Goal: Task Accomplishment & Management: Complete application form

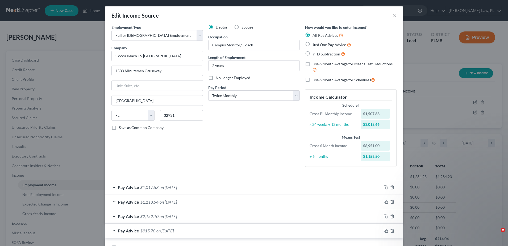
select select "0"
select select "9"
select select "1"
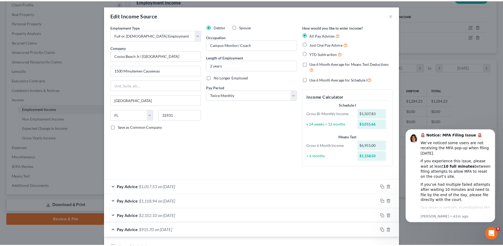
scroll to position [182, 0]
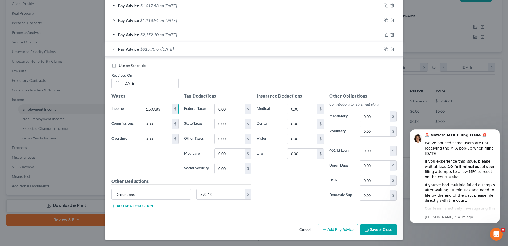
click at [376, 230] on button "Save & Close" at bounding box center [379, 229] width 36 height 11
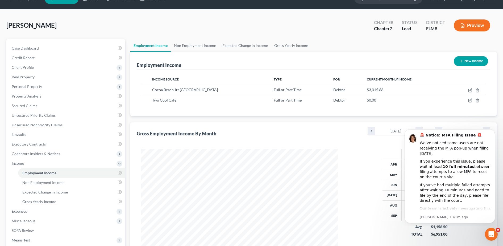
scroll to position [0, 0]
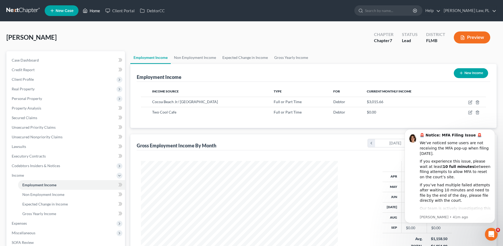
click at [91, 10] on link "Home" at bounding box center [91, 11] width 23 height 10
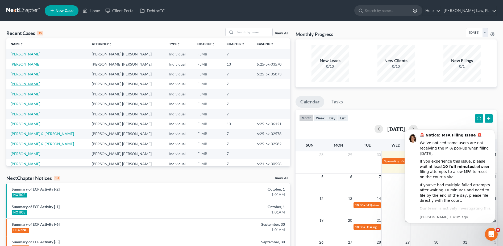
click at [26, 85] on link "[PERSON_NAME]" at bounding box center [26, 83] width 30 height 5
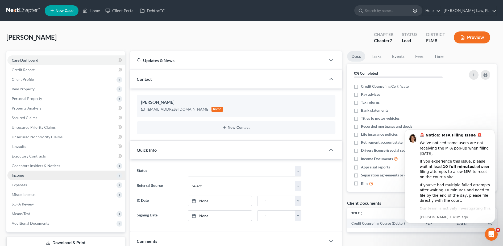
click at [40, 179] on span "Income" at bounding box center [66, 175] width 118 height 10
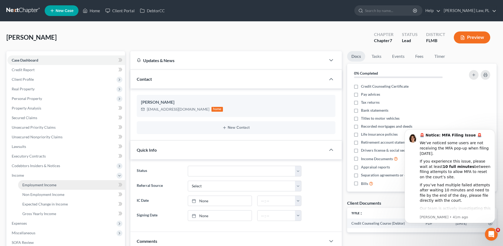
click at [40, 184] on span "Employment Income" at bounding box center [39, 184] width 34 height 5
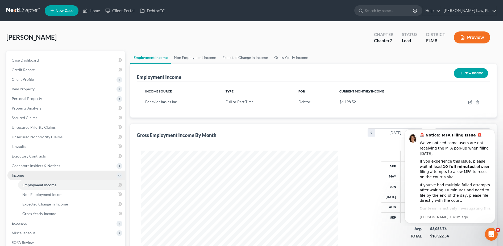
scroll to position [99, 208]
click at [62, 193] on span "Non Employment Income" at bounding box center [43, 194] width 42 height 5
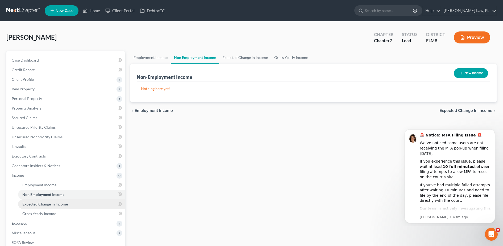
click at [63, 205] on span "Expected Change in Income" at bounding box center [45, 204] width 46 height 5
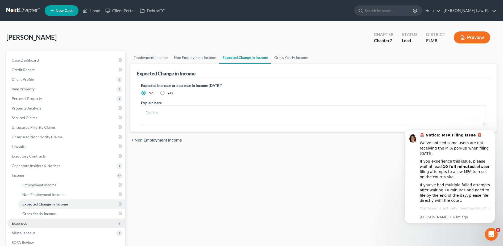
click at [51, 222] on span "Expenses" at bounding box center [66, 223] width 118 height 10
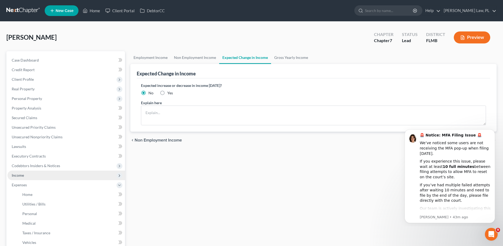
click at [40, 179] on span "Income" at bounding box center [66, 175] width 118 height 10
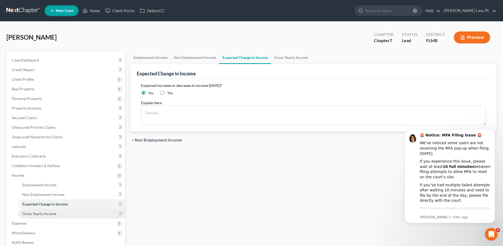
click at [46, 211] on span "Gross Yearly Income" at bounding box center [39, 213] width 34 height 5
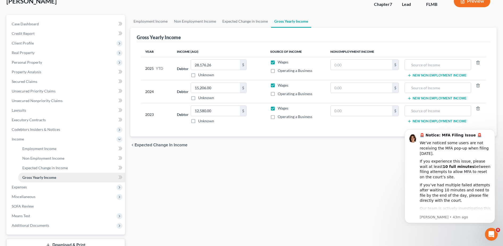
scroll to position [38, 0]
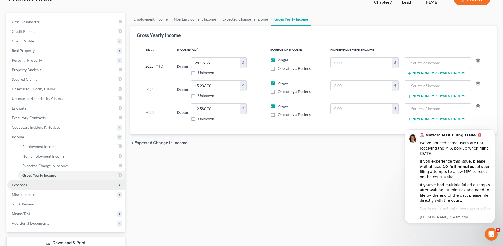
click at [30, 186] on span "Expenses" at bounding box center [66, 185] width 118 height 10
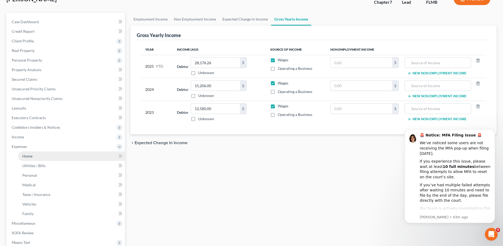
click at [36, 158] on link "Home" at bounding box center [71, 156] width 107 height 10
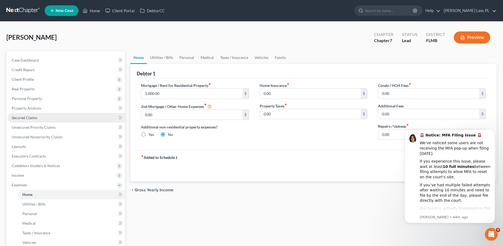
click at [49, 118] on link "Secured Claims" at bounding box center [66, 118] width 118 height 10
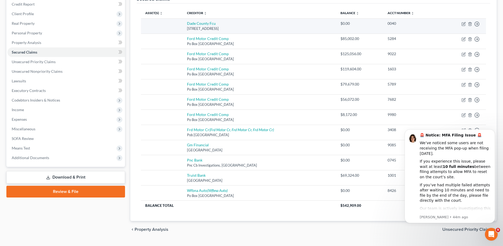
scroll to position [66, 0]
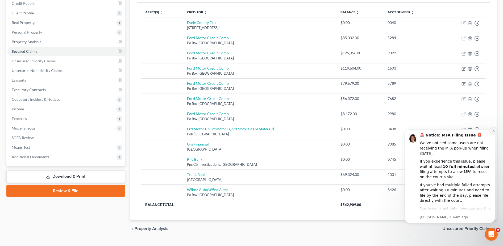
click at [494, 131] on icon "Dismiss notification" at bounding box center [494, 131] width 2 height 2
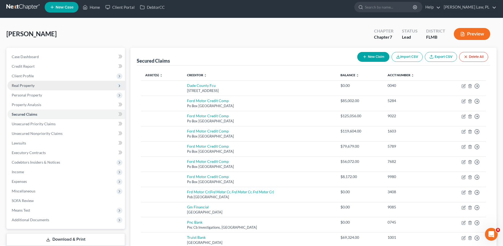
scroll to position [2, 0]
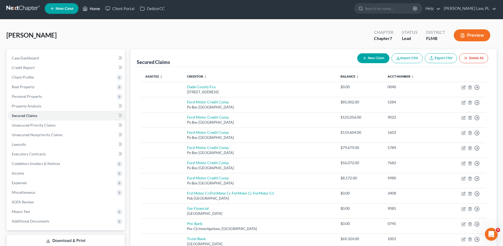
click at [96, 8] on link "Home" at bounding box center [91, 9] width 23 height 10
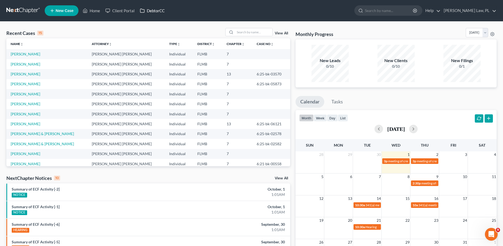
click at [156, 13] on link "DebtorCC" at bounding box center [152, 11] width 30 height 10
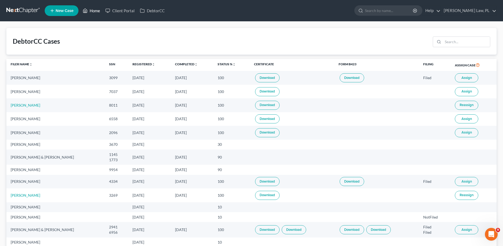
click at [95, 12] on link "Home" at bounding box center [91, 11] width 23 height 10
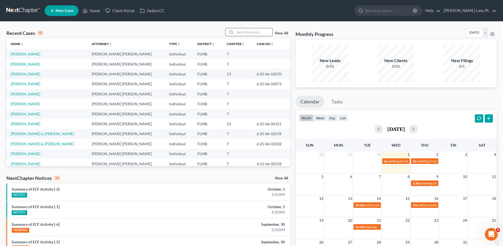
click at [245, 34] on input "search" at bounding box center [253, 32] width 37 height 8
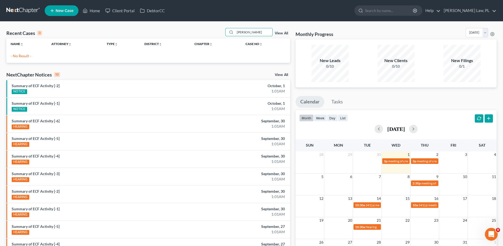
type input "[PERSON_NAME]"
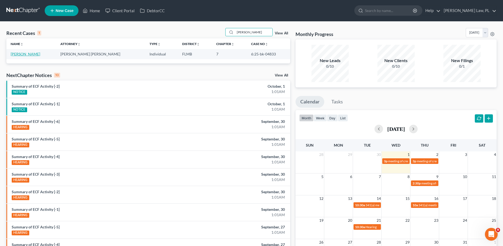
click at [35, 55] on link "[PERSON_NAME]" at bounding box center [26, 54] width 30 height 5
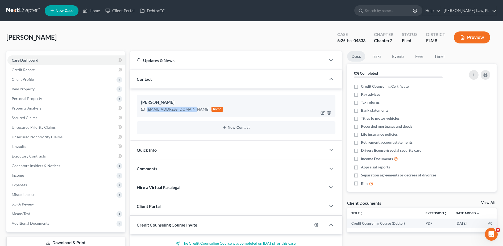
drag, startPoint x: 146, startPoint y: 109, endPoint x: 190, endPoint y: 116, distance: 44.2
click at [190, 116] on div "[PERSON_NAME] [EMAIL_ADDRESS][DOMAIN_NAME] home" at bounding box center [236, 106] width 199 height 22
copy div "[EMAIL_ADDRESS][DOMAIN_NAME]"
drag, startPoint x: 337, startPoint y: 41, endPoint x: 370, endPoint y: 41, distance: 32.5
click at [370, 41] on div "Case 6:25-bk-04833" at bounding box center [351, 38] width 37 height 16
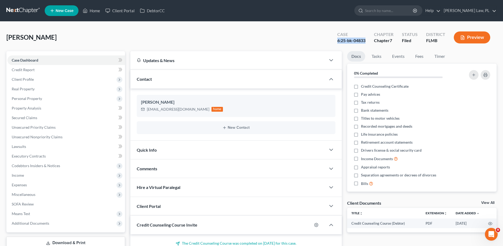
copy div "6:25-bk-04833"
click at [94, 11] on link "Home" at bounding box center [91, 11] width 23 height 10
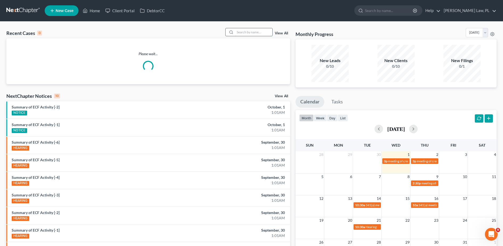
click at [253, 32] on input "search" at bounding box center [253, 32] width 37 height 8
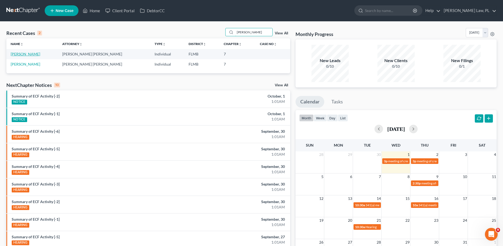
type input "[PERSON_NAME]"
click at [23, 54] on link "[PERSON_NAME]" at bounding box center [26, 54] width 30 height 5
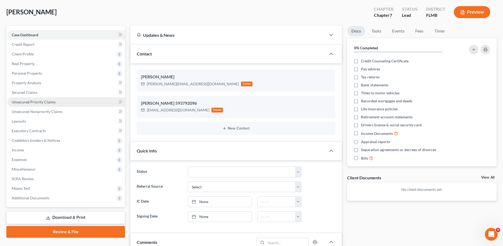
scroll to position [28, 0]
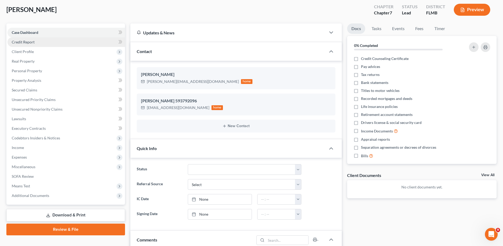
click at [33, 43] on span "Credit Report" at bounding box center [23, 42] width 23 height 5
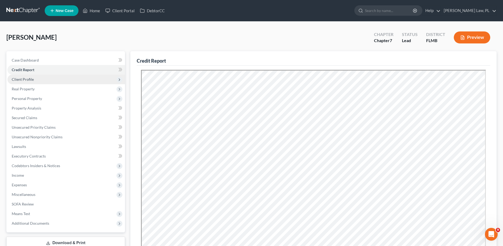
click at [33, 77] on span "Client Profile" at bounding box center [66, 80] width 118 height 10
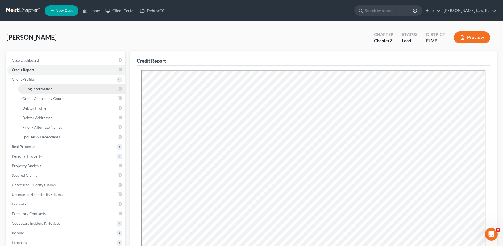
click at [34, 88] on span "Filing Information" at bounding box center [37, 89] width 30 height 5
select select "1"
select select "0"
select select "9"
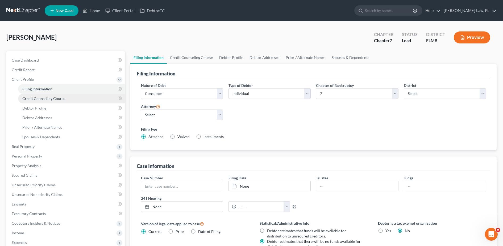
click at [36, 101] on link "Credit Counseling Course" at bounding box center [71, 99] width 107 height 10
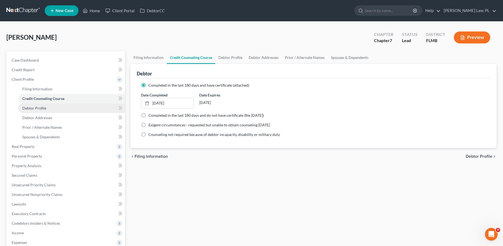
click at [38, 109] on span "Debtor Profile" at bounding box center [34, 108] width 24 height 5
select select "0"
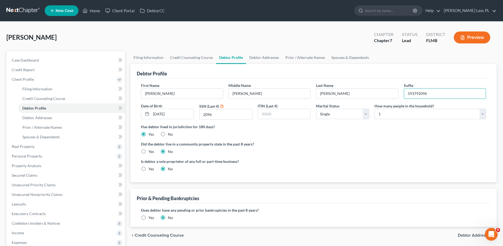
drag, startPoint x: 438, startPoint y: 95, endPoint x: 388, endPoint y: 100, distance: 50.8
click at [388, 100] on div "First Name [PERSON_NAME] Middle Name [PERSON_NAME] Last Name [PERSON_NAME] Suff…" at bounding box center [313, 103] width 351 height 41
click at [374, 163] on div "Is debtor a sole proprietor of any full or part-time business? Yes No" at bounding box center [313, 166] width 351 height 17
click at [55, 118] on link "Debtor Addresses" at bounding box center [71, 118] width 107 height 10
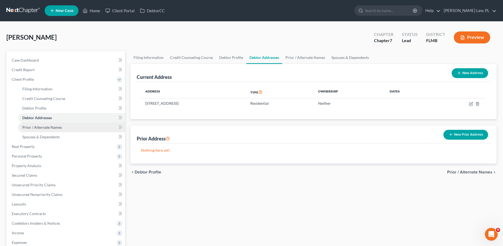
click at [45, 129] on span "Prior / Alternate Names" at bounding box center [42, 127] width 40 height 5
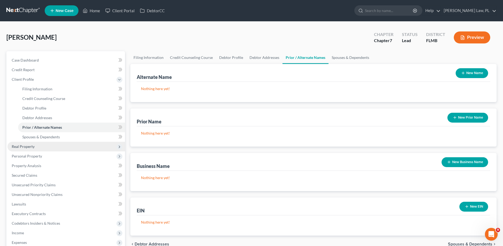
click at [37, 147] on span "Real Property" at bounding box center [66, 147] width 118 height 10
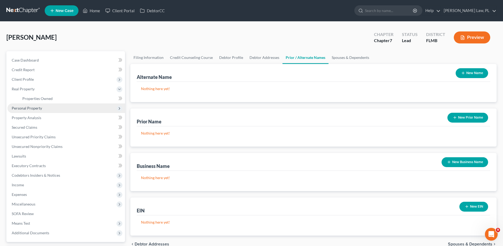
click at [35, 112] on span "Personal Property" at bounding box center [66, 108] width 118 height 10
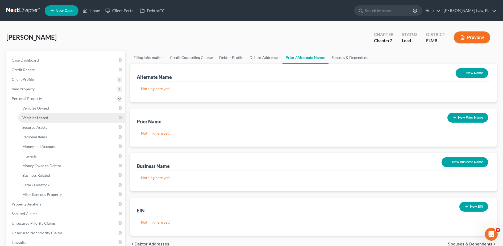
click at [28, 114] on link "Vehicles Leased" at bounding box center [71, 118] width 107 height 10
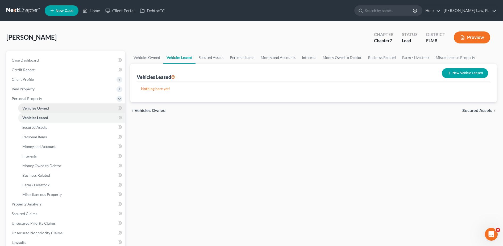
click at [28, 110] on link "Vehicles Owned" at bounding box center [71, 108] width 107 height 10
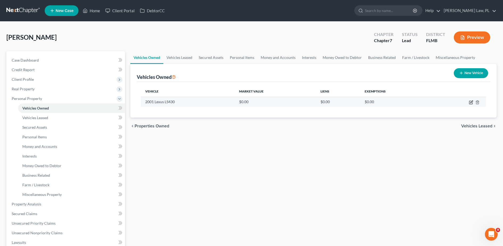
click at [472, 101] on icon "button" at bounding box center [472, 101] width 2 height 2
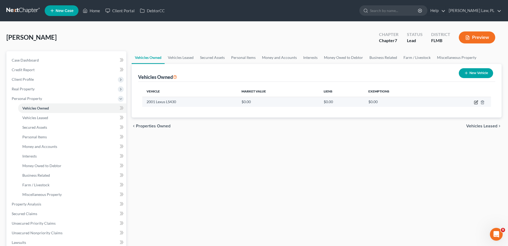
select select "0"
select select "25"
select select "2"
select select "0"
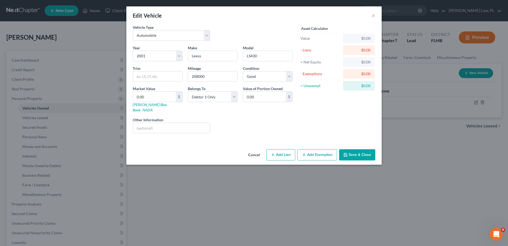
click at [371, 16] on div "Edit Vehicle ×" at bounding box center [254, 15] width 256 height 18
click at [373, 17] on button "×" at bounding box center [374, 15] width 4 height 6
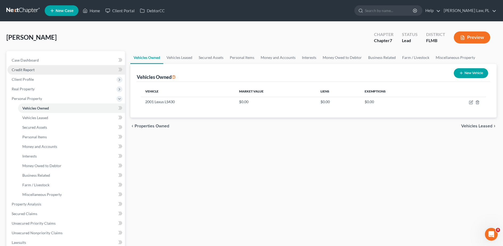
click at [51, 67] on link "Credit Report" at bounding box center [66, 70] width 118 height 10
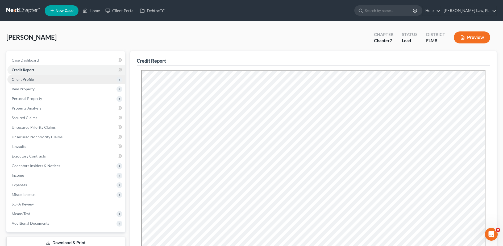
click at [31, 81] on span "Client Profile" at bounding box center [23, 79] width 22 height 5
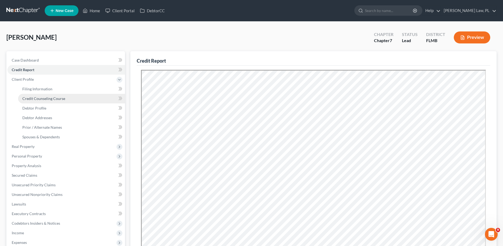
click at [39, 100] on span "Credit Counseling Course" at bounding box center [43, 98] width 43 height 5
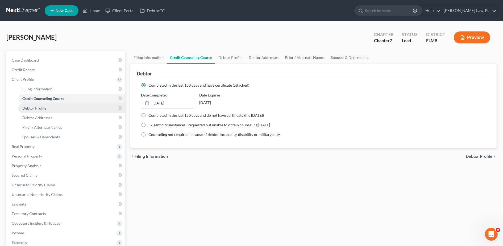
click at [40, 107] on span "Debtor Profile" at bounding box center [34, 108] width 24 height 5
select select "0"
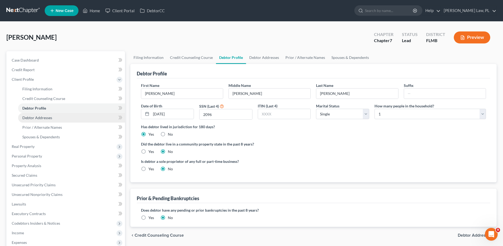
click at [36, 116] on span "Debtor Addresses" at bounding box center [37, 117] width 30 height 5
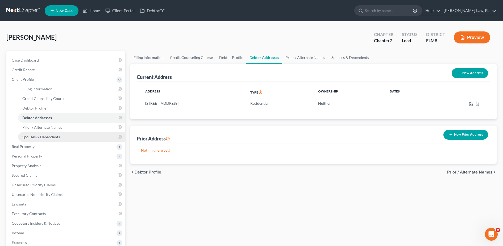
click at [36, 141] on link "Spouses & Dependents" at bounding box center [71, 137] width 107 height 10
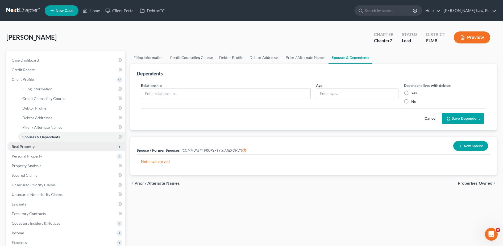
click at [38, 151] on span "Real Property" at bounding box center [66, 147] width 118 height 10
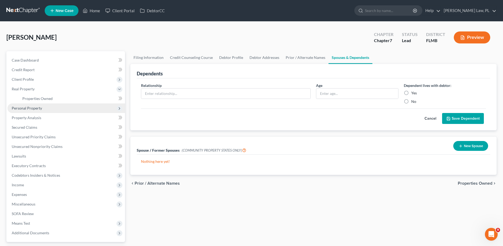
click at [31, 112] on span "Personal Property" at bounding box center [66, 108] width 118 height 10
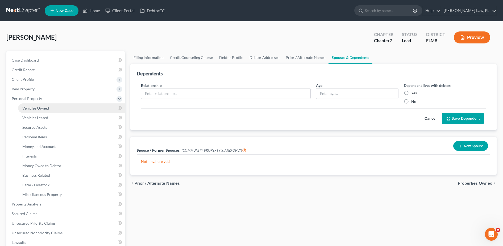
click at [34, 108] on span "Vehicles Owned" at bounding box center [35, 108] width 27 height 5
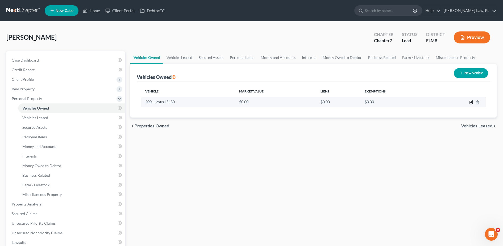
click at [471, 101] on icon "button" at bounding box center [471, 102] width 3 height 3
select select "0"
select select "25"
select select "2"
select select "0"
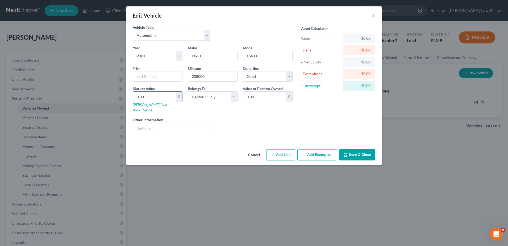
click at [165, 94] on input "0.00" at bounding box center [154, 97] width 43 height 10
type input "3"
type input "3.00"
type input "37"
type input "37.00"
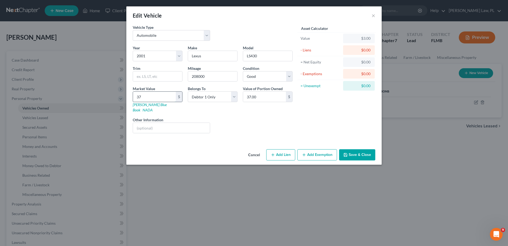
type input "370"
type input "370.00"
type input "3700"
type input "3,700.00"
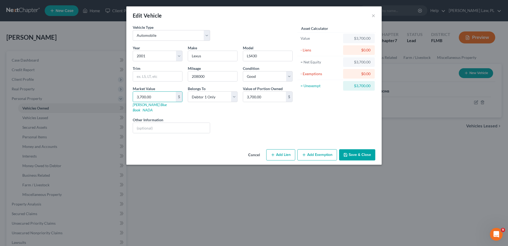
click at [324, 149] on button "Add Exemption" at bounding box center [318, 154] width 40 height 11
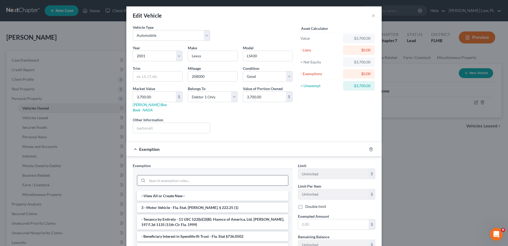
click at [213, 175] on input "search" at bounding box center [217, 180] width 141 height 10
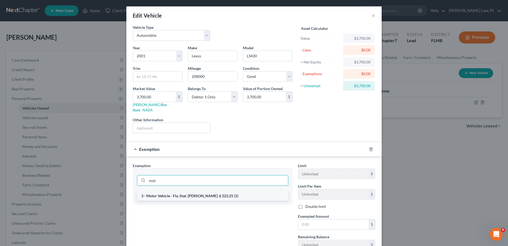
type input "mot"
click at [211, 191] on li "3 - Motor Vehicle - Fla. Stat. [PERSON_NAME]. § 222.25 (1)" at bounding box center [212, 196] width 151 height 10
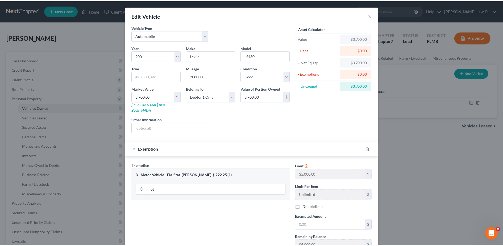
scroll to position [38, 0]
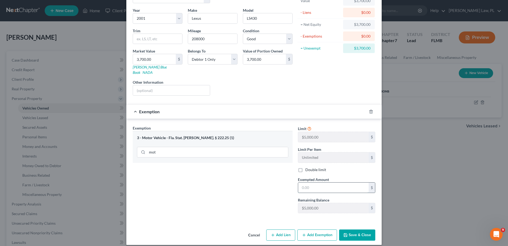
click at [320, 182] on input "text" at bounding box center [333, 187] width 71 height 10
type input "3,700.00"
click at [352, 229] on button "Save & Close" at bounding box center [357, 234] width 36 height 11
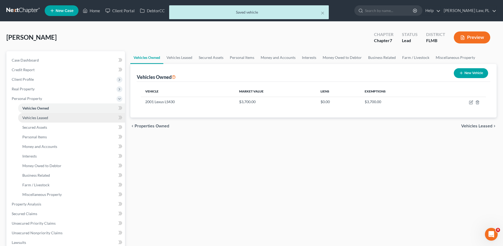
click at [29, 119] on span "Vehicles Leased" at bounding box center [35, 117] width 26 height 5
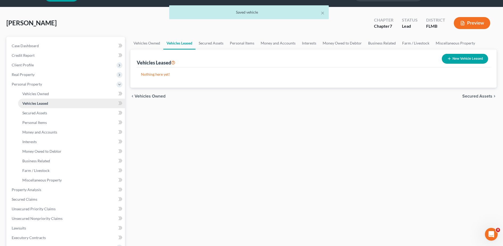
scroll to position [15, 0]
click at [32, 114] on span "Secured Assets" at bounding box center [34, 112] width 25 height 5
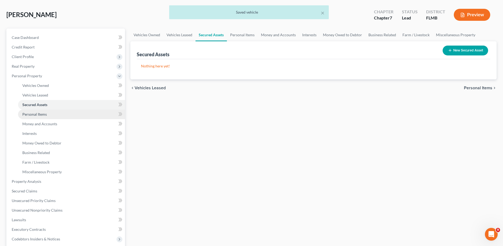
click at [31, 114] on span "Personal Items" at bounding box center [34, 114] width 24 height 5
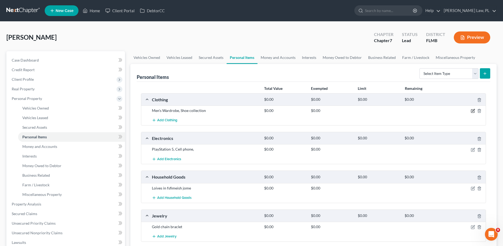
click at [473, 112] on icon "button" at bounding box center [473, 111] width 4 height 4
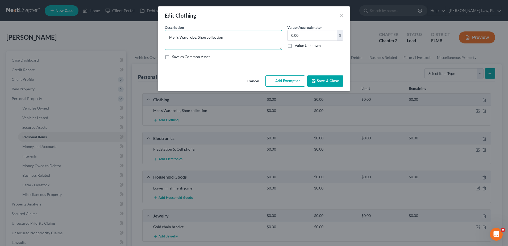
click at [219, 41] on textarea "Men's Wardrobe, Shoe collection" at bounding box center [223, 40] width 117 height 20
click at [231, 38] on textarea "Men's Wardrobe, Shoe collection" at bounding box center [223, 40] width 117 height 20
click at [307, 36] on input "0.00" at bounding box center [312, 35] width 49 height 10
type input "3"
type input "300.00"
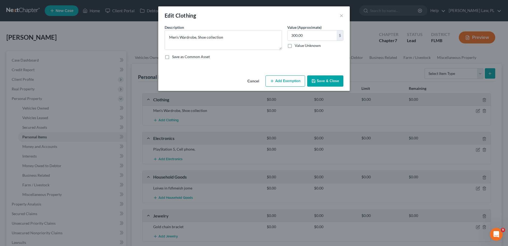
click at [298, 81] on button "Add Exemption" at bounding box center [286, 80] width 40 height 11
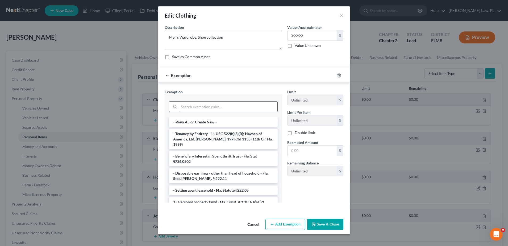
click at [216, 110] on input "search" at bounding box center [228, 106] width 99 height 10
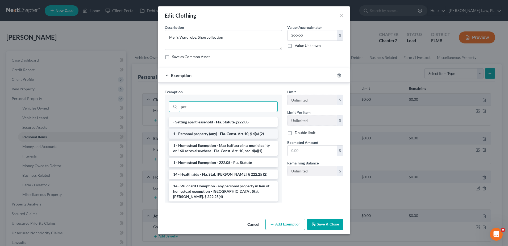
type input "per"
click at [214, 133] on li "1 - Personal property (any) - Fla. Const. Art.10, § 4(a) (2)" at bounding box center [223, 134] width 109 height 10
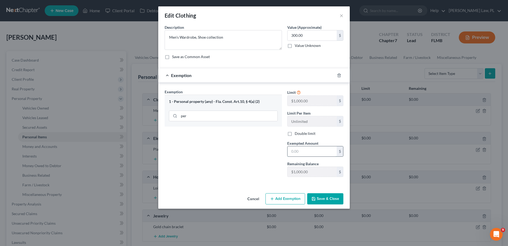
click at [310, 151] on input "text" at bounding box center [312, 151] width 49 height 10
type input "300.00"
click at [287, 196] on button "Add Exemption" at bounding box center [286, 198] width 40 height 11
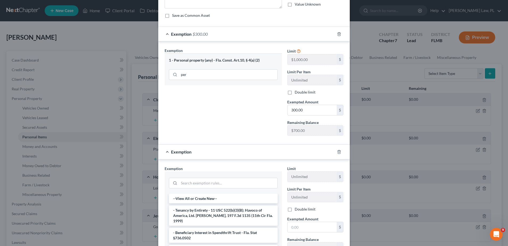
scroll to position [43, 0]
click at [218, 181] on input "search" at bounding box center [228, 182] width 99 height 10
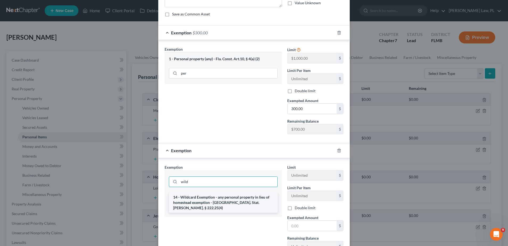
type input "wild"
click at [220, 197] on li "14 - Wildcard Exemption - any personal property in lieu of homestead exemption …" at bounding box center [223, 202] width 109 height 20
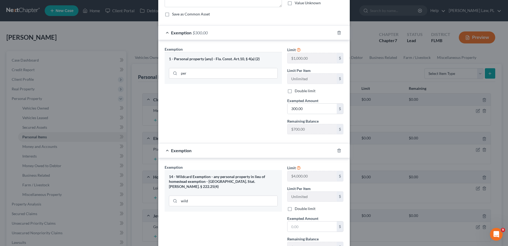
scroll to position [87, 0]
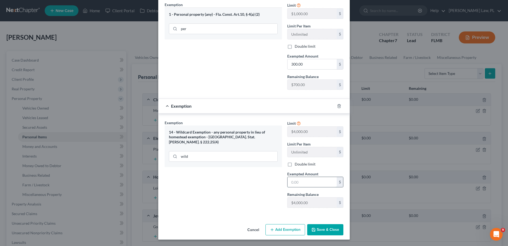
click at [302, 182] on input "text" at bounding box center [312, 182] width 49 height 10
type input "0.00"
click at [318, 228] on button "Save & Close" at bounding box center [325, 229] width 36 height 11
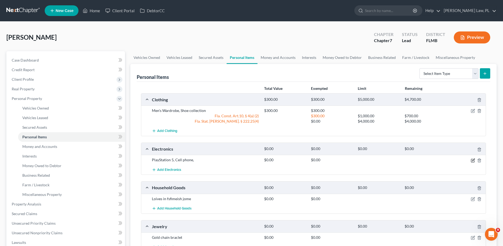
click at [472, 159] on icon "button" at bounding box center [473, 160] width 4 height 4
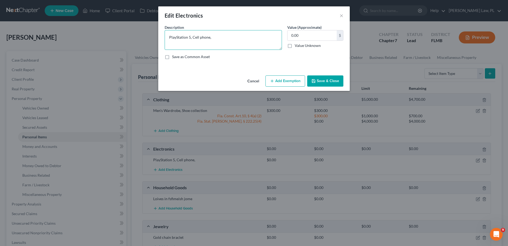
drag, startPoint x: 220, startPoint y: 32, endPoint x: 193, endPoint y: 34, distance: 26.7
click at [193, 34] on textarea "PlayStation 5, Cell phone," at bounding box center [223, 40] width 117 height 20
click at [168, 38] on textarea "PlayStation 5" at bounding box center [223, 40] width 117 height 20
type textarea "Cell Phone, PlayStation 5"
click at [312, 38] on input "0.00" at bounding box center [312, 35] width 49 height 10
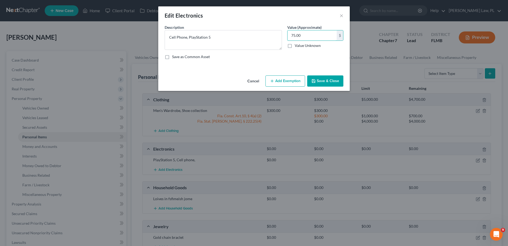
type input "75.00"
click at [298, 82] on button "Add Exemption" at bounding box center [286, 80] width 40 height 11
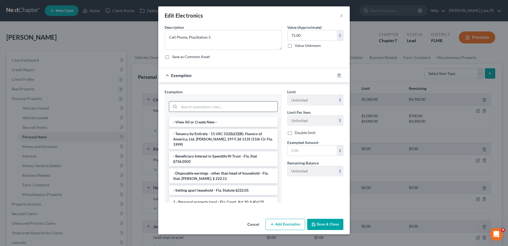
click at [223, 110] on input "search" at bounding box center [228, 106] width 99 height 10
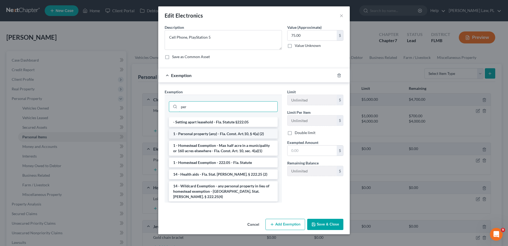
type input "per"
click at [219, 134] on li "1 - Personal property (any) - Fla. Const. Art.10, § 4(a) (2)" at bounding box center [223, 134] width 109 height 10
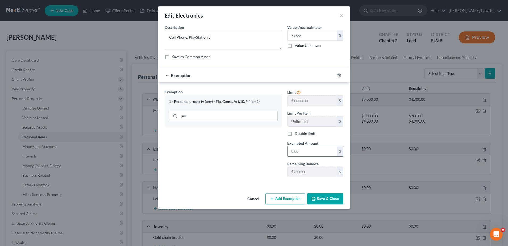
click at [294, 152] on input "text" at bounding box center [312, 151] width 49 height 10
type input "75.00"
click at [298, 200] on button "Add Exemption" at bounding box center [286, 198] width 40 height 11
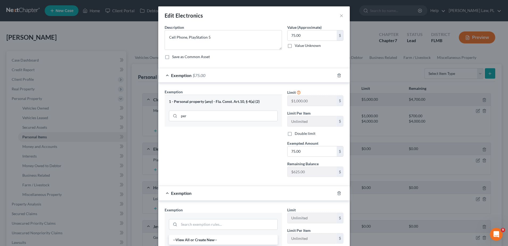
scroll to position [71, 0]
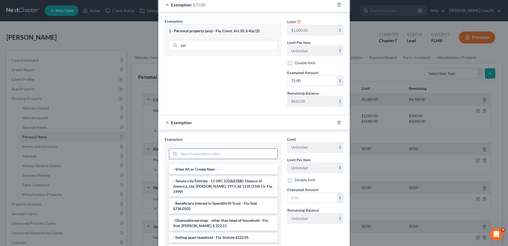
click at [225, 155] on input "search" at bounding box center [228, 154] width 99 height 10
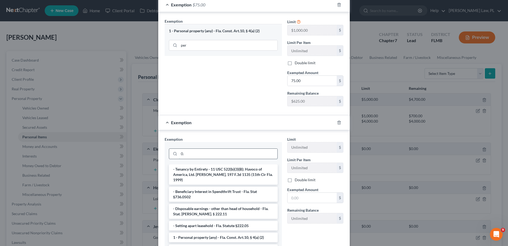
type input "0"
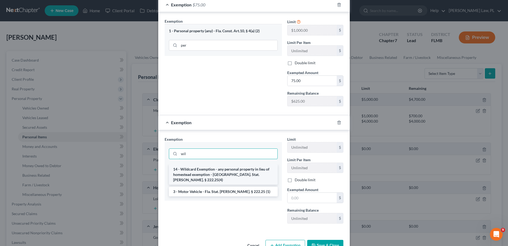
type input "wil"
click at [220, 170] on li "14 - Wildcard Exemption - any personal property in lieu of homestead exemption …" at bounding box center [223, 174] width 109 height 20
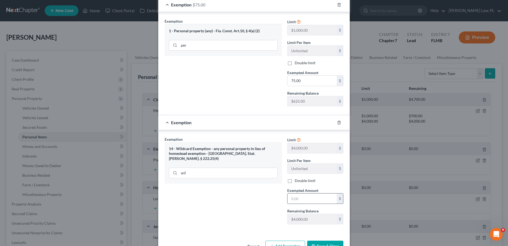
click at [295, 196] on input "text" at bounding box center [312, 198] width 49 height 10
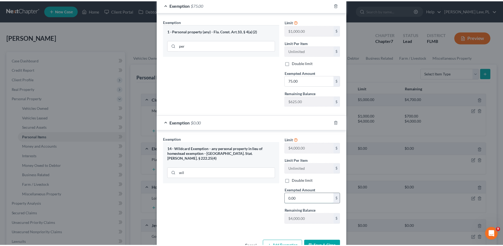
scroll to position [87, 0]
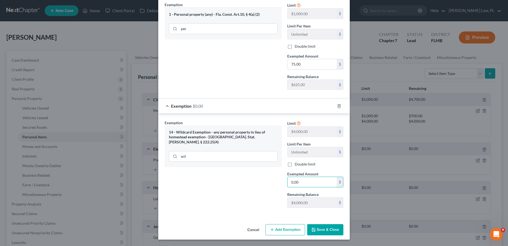
type input "0.00"
click at [319, 227] on button "Save & Close" at bounding box center [325, 229] width 36 height 11
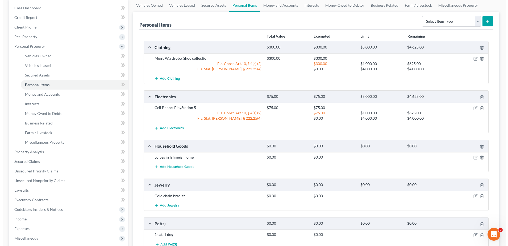
scroll to position [53, 0]
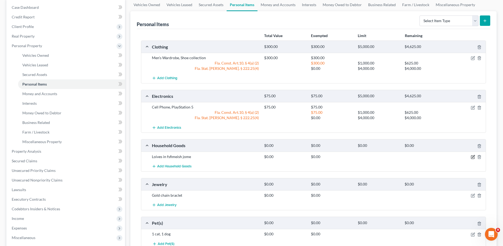
click at [474, 156] on icon "button" at bounding box center [474, 156] width 2 height 2
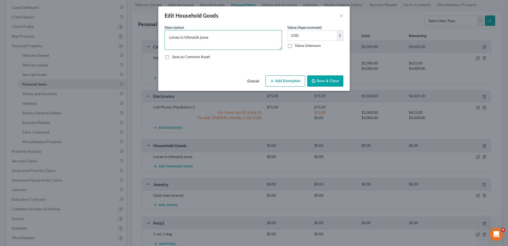
drag, startPoint x: 233, startPoint y: 41, endPoint x: 155, endPoint y: 39, distance: 77.8
click at [155, 39] on div "Edit Household Goods × An exemption set must first be selected from the Filing …" at bounding box center [254, 123] width 508 height 246
type textarea "Lives in a fully furnished home."
click at [300, 75] on button "Add Exemption" at bounding box center [286, 80] width 40 height 11
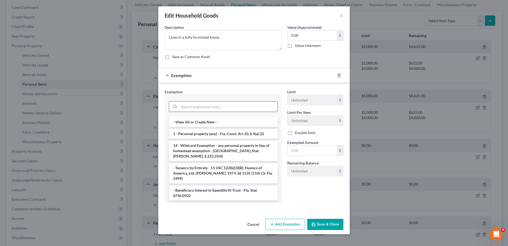
click at [231, 105] on input "search" at bounding box center [228, 106] width 99 height 10
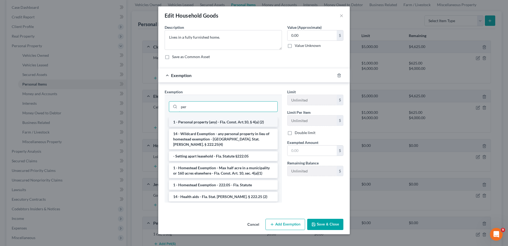
type input "per"
click at [231, 119] on li "1 - Personal property (any) - Fla. Const. Art.10, § 4(a) (2)" at bounding box center [223, 122] width 109 height 10
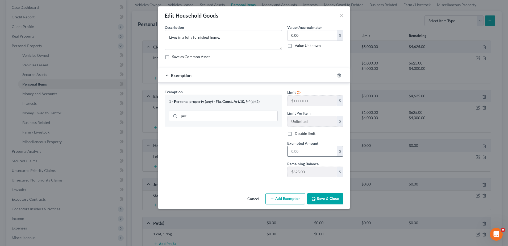
click at [301, 148] on input "text" at bounding box center [312, 151] width 49 height 10
type input "0.0"
click at [276, 202] on button "Add Exemption" at bounding box center [286, 198] width 40 height 11
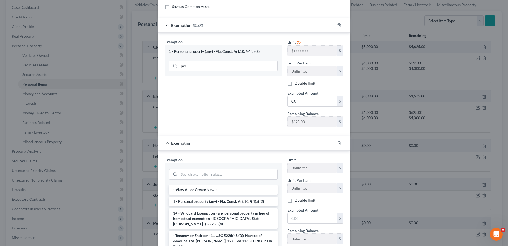
scroll to position [55, 0]
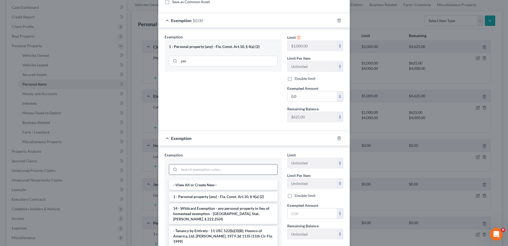
click at [198, 172] on input "search" at bounding box center [228, 169] width 99 height 10
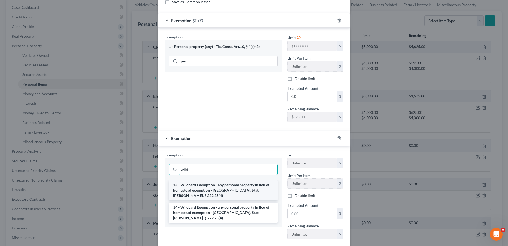
type input "wild"
click at [199, 184] on li "14 - Wildcard Exemption - any personal property in lieu of homestead exemption …" at bounding box center [223, 190] width 109 height 20
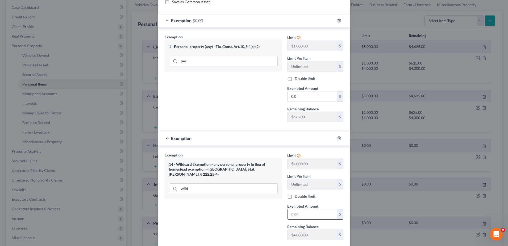
click at [306, 212] on input "text" at bounding box center [312, 214] width 49 height 10
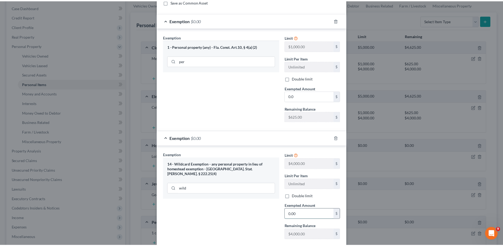
scroll to position [87, 0]
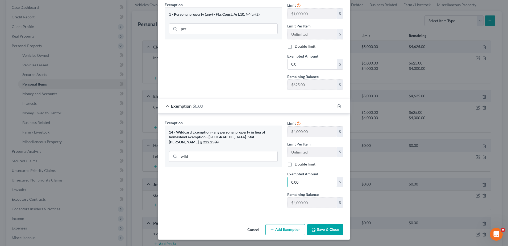
type input "0.00"
click at [323, 235] on button "Save & Close" at bounding box center [325, 229] width 36 height 11
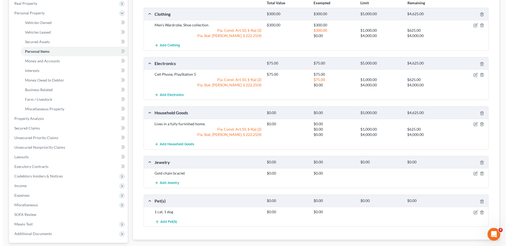
scroll to position [100, 0]
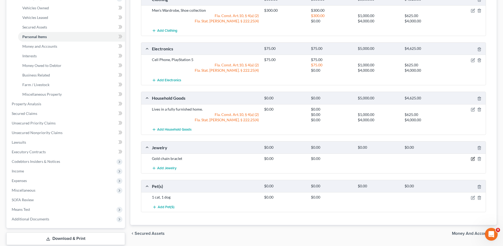
click at [473, 158] on icon "button" at bounding box center [474, 158] width 2 height 2
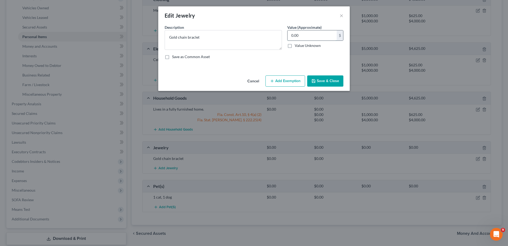
click at [318, 38] on input "0.00" at bounding box center [312, 35] width 49 height 10
type input "5"
type input "25.00"
click at [284, 85] on button "Add Exemption" at bounding box center [286, 80] width 40 height 11
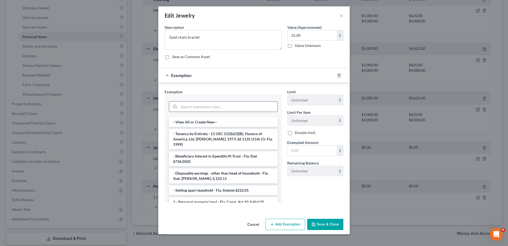
click at [199, 108] on input "search" at bounding box center [228, 106] width 99 height 10
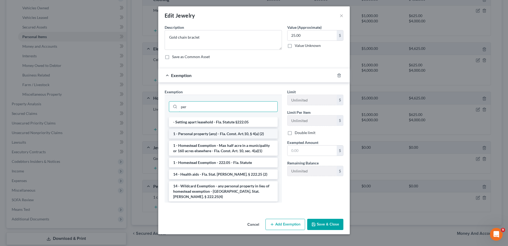
type input "per"
click at [203, 130] on li "1 - Personal property (any) - Fla. Const. Art.10, § 4(a) (2)" at bounding box center [223, 134] width 109 height 10
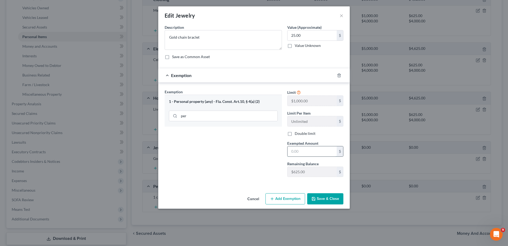
click at [306, 151] on input "text" at bounding box center [312, 151] width 49 height 10
type input "25.00"
click at [298, 201] on button "Add Exemption" at bounding box center [286, 198] width 40 height 11
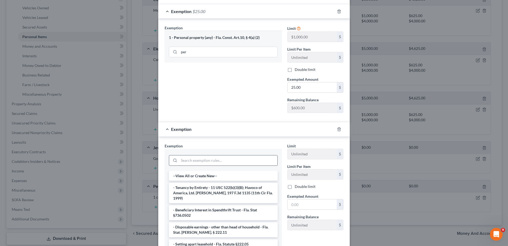
scroll to position [65, 0]
click at [204, 162] on input "search" at bounding box center [228, 159] width 99 height 10
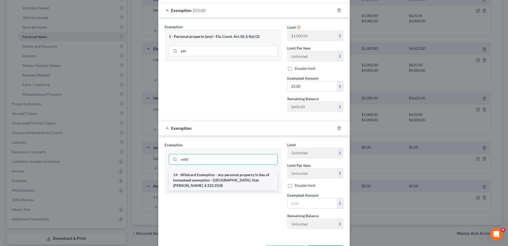
type input "wild"
click at [208, 174] on li "14 - Wildcard Exemption - any personal property in lieu of homestead exemption …" at bounding box center [223, 180] width 109 height 20
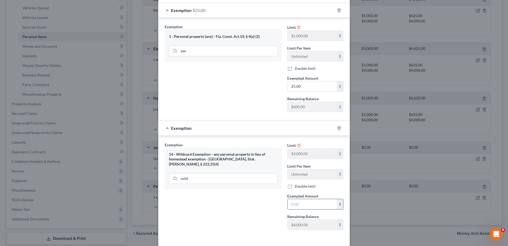
click at [303, 205] on input "text" at bounding box center [312, 204] width 49 height 10
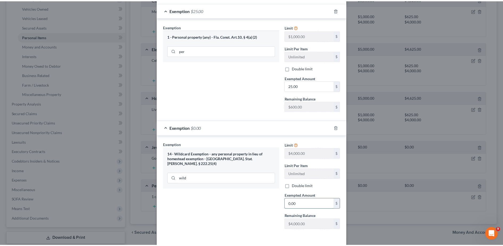
scroll to position [87, 0]
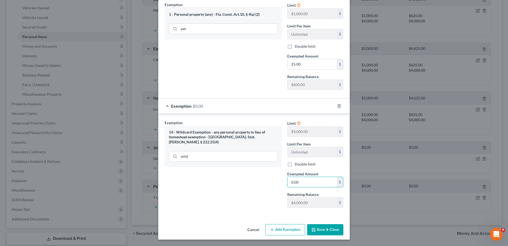
type input "0.00"
click at [316, 225] on button "Save & Close" at bounding box center [325, 229] width 36 height 11
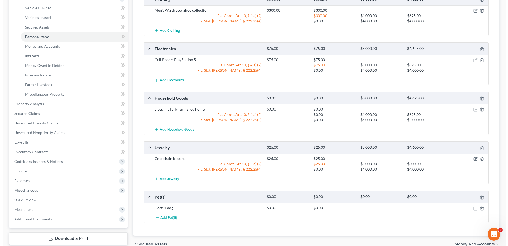
scroll to position [133, 0]
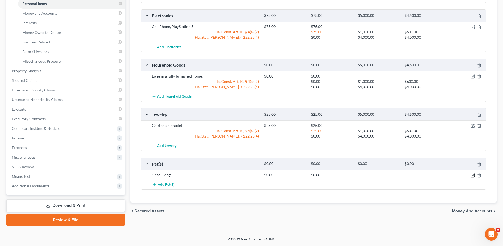
click at [472, 175] on icon "button" at bounding box center [473, 175] width 4 height 4
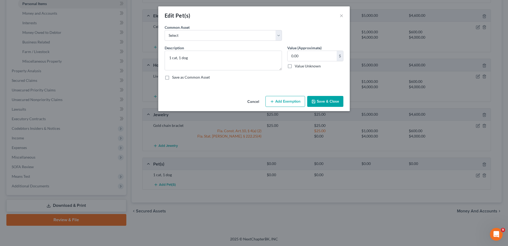
click at [285, 100] on button "Add Exemption" at bounding box center [286, 101] width 40 height 11
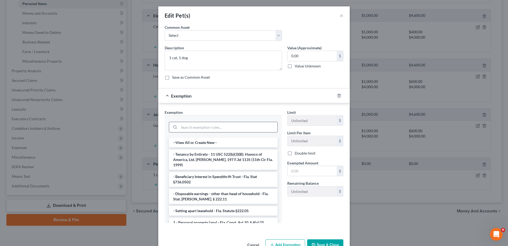
click at [218, 127] on input "search" at bounding box center [228, 127] width 99 height 10
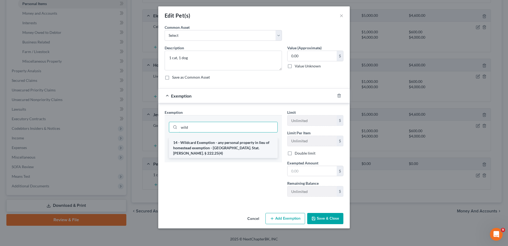
type input "wild"
click at [220, 150] on li "14 - Wildcard Exemption - any personal property in lieu of homestead exemption …" at bounding box center [223, 148] width 109 height 20
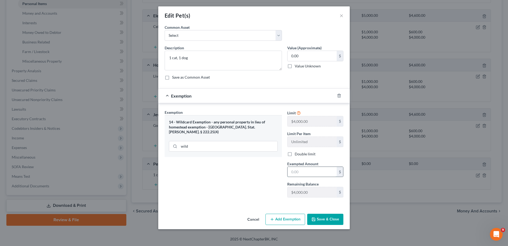
click at [295, 172] on input "text" at bounding box center [312, 172] width 49 height 10
type input "0.00"
click at [294, 216] on button "Add Exemption" at bounding box center [286, 219] width 40 height 11
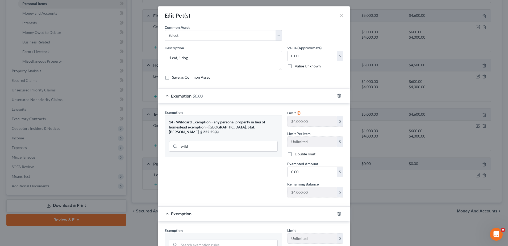
scroll to position [61, 0]
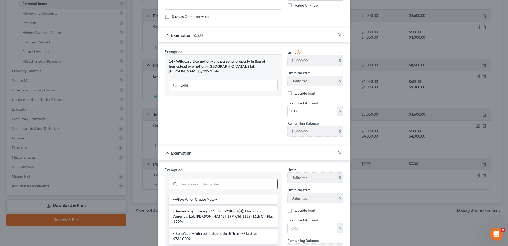
click at [214, 179] on div at bounding box center [223, 184] width 109 height 11
click at [208, 183] on input "search" at bounding box center [228, 184] width 99 height 10
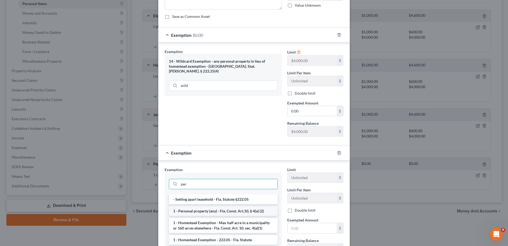
type input "per"
click at [208, 211] on li "1 - Personal property (any) - Fla. Const. Art.10, § 4(a) (2)" at bounding box center [223, 211] width 109 height 10
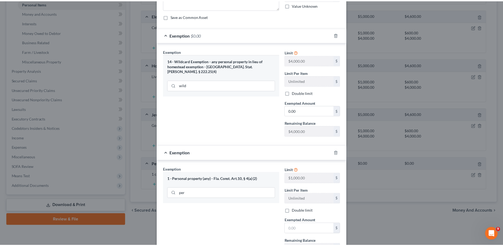
scroll to position [107, 0]
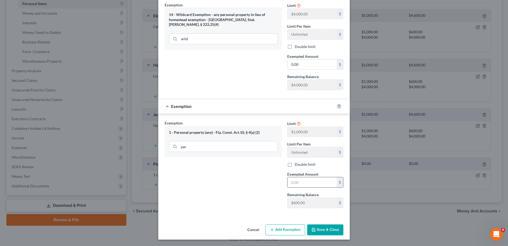
click at [305, 182] on input "text" at bounding box center [312, 182] width 49 height 10
type input "0.00"
click at [323, 232] on button "Save & Close" at bounding box center [325, 229] width 36 height 11
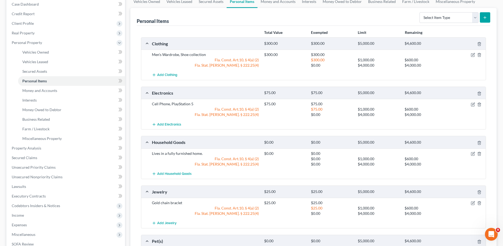
scroll to position [54, 0]
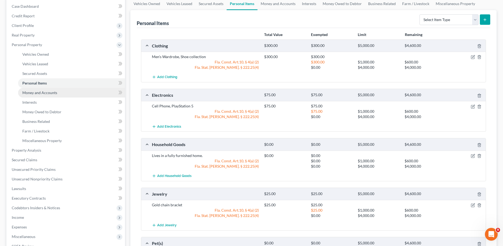
click at [53, 93] on span "Money and Accounts" at bounding box center [39, 92] width 35 height 5
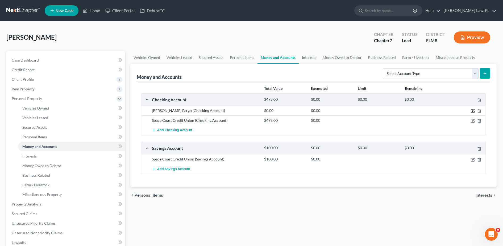
click at [473, 110] on icon "button" at bounding box center [473, 111] width 4 height 4
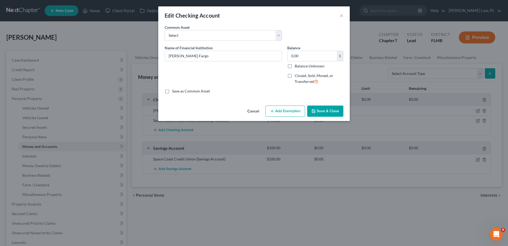
click at [277, 115] on button "Add Exemption" at bounding box center [286, 110] width 40 height 11
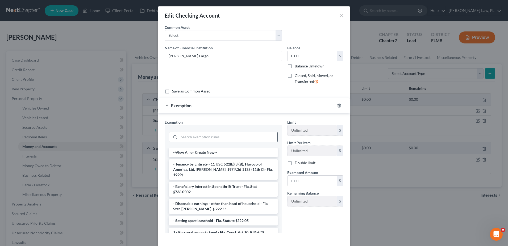
click at [212, 133] on input "search" at bounding box center [228, 137] width 99 height 10
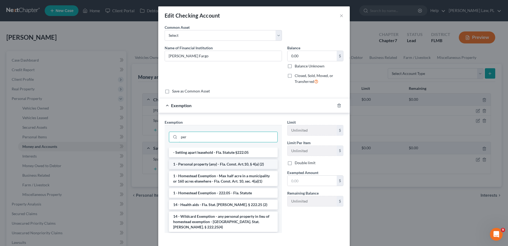
type input "per"
click at [215, 163] on li "1 - Personal property (any) - Fla. Const. Art.10, § 4(a) (2)" at bounding box center [223, 164] width 109 height 10
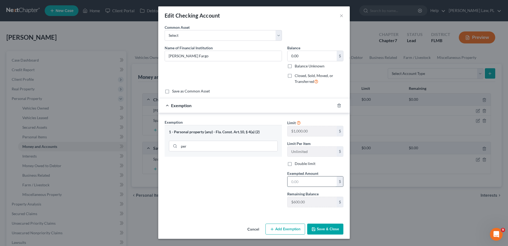
click at [296, 180] on input "text" at bounding box center [312, 181] width 49 height 10
type input "0.00"
click at [298, 223] on div "Cancel Add Exemption Save & Close" at bounding box center [254, 230] width 192 height 18
click at [293, 227] on button "Add Exemption" at bounding box center [286, 228] width 40 height 11
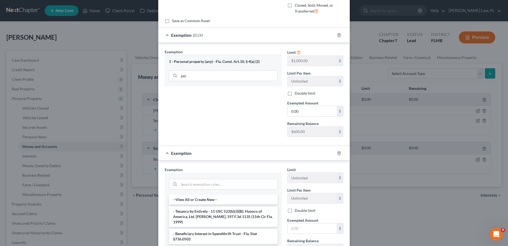
scroll to position [71, 0]
click at [228, 187] on input "search" at bounding box center [228, 183] width 99 height 10
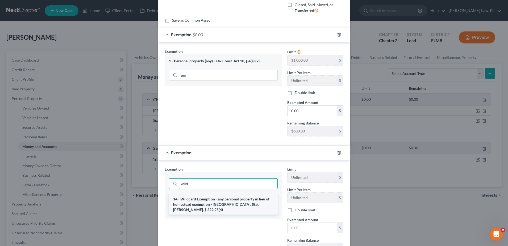
type input "wild"
click at [228, 206] on li "14 - Wildcard Exemption - any personal property in lieu of homestead exemption …" at bounding box center [223, 204] width 109 height 20
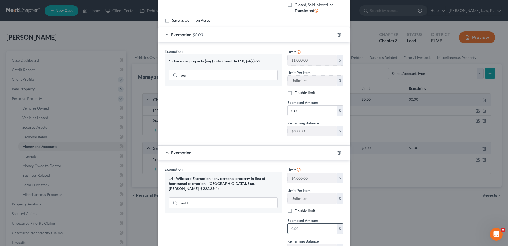
click at [298, 226] on input "text" at bounding box center [312, 228] width 49 height 10
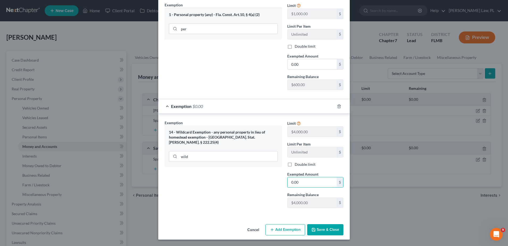
type input "0.00"
click at [317, 230] on button "Save & Close" at bounding box center [325, 229] width 36 height 11
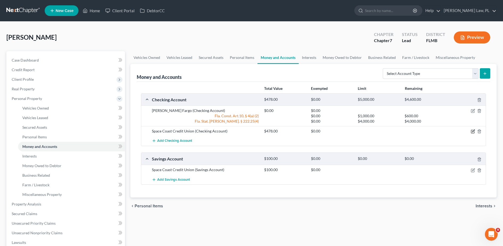
click at [473, 132] on icon "button" at bounding box center [474, 131] width 2 height 2
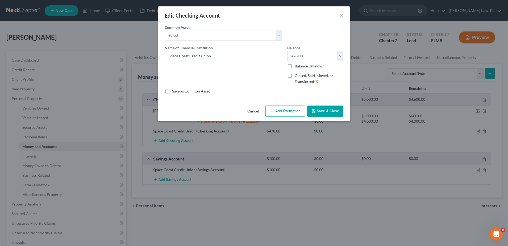
click at [272, 110] on line "button" at bounding box center [272, 111] width 0 height 2
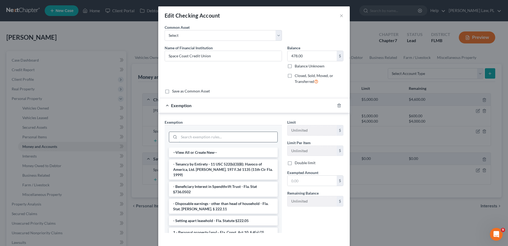
click at [204, 137] on input "search" at bounding box center [228, 137] width 99 height 10
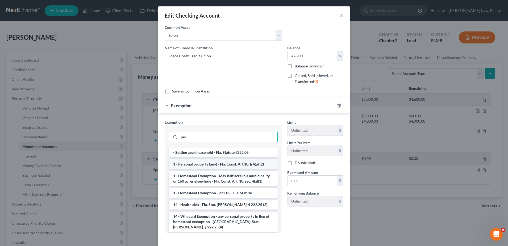
type input "per"
click at [207, 163] on li "1 - Personal property (any) - Fla. Const. Art.10, § 4(a) (2)" at bounding box center [223, 164] width 109 height 10
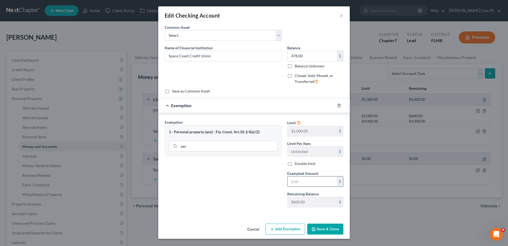
click at [299, 179] on input "text" at bounding box center [312, 181] width 49 height 10
type input "478.00"
click at [301, 227] on button "Add Exemption" at bounding box center [286, 228] width 40 height 11
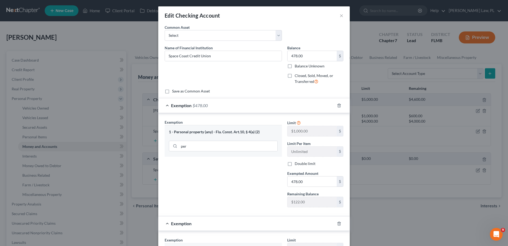
scroll to position [58, 0]
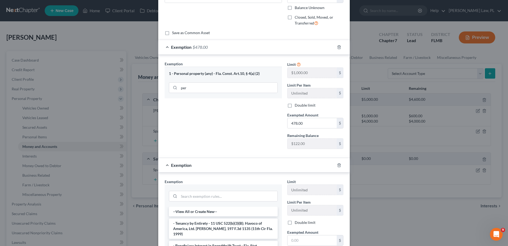
click at [202, 202] on div at bounding box center [223, 195] width 109 height 14
click at [198, 198] on input "search" at bounding box center [228, 196] width 99 height 10
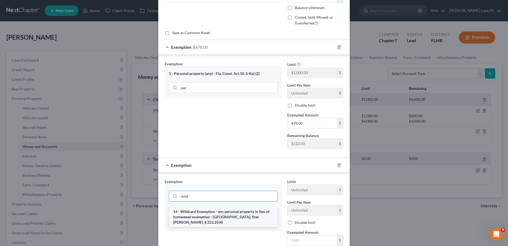
type input "wild"
click at [198, 213] on li "14 - Wildcard Exemption - any personal property in lieu of homestead exemption …" at bounding box center [223, 217] width 109 height 20
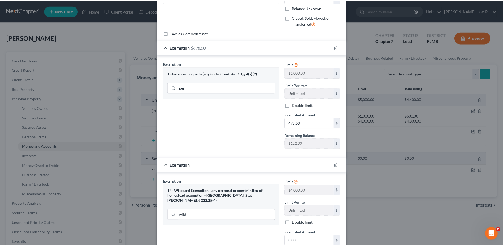
scroll to position [117, 0]
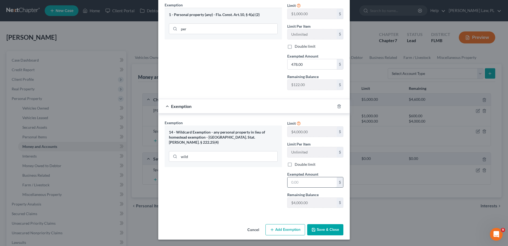
click at [297, 185] on input "text" at bounding box center [312, 182] width 49 height 10
type input "0.00"
click at [320, 226] on button "Save & Close" at bounding box center [325, 229] width 36 height 11
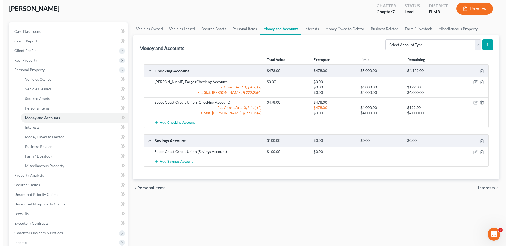
scroll to position [29, 0]
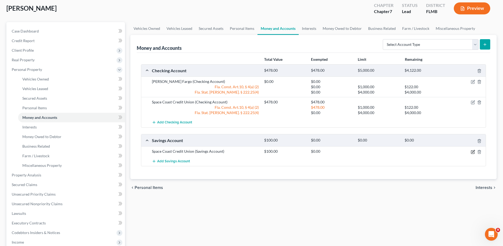
click at [474, 153] on icon "button" at bounding box center [473, 152] width 4 height 4
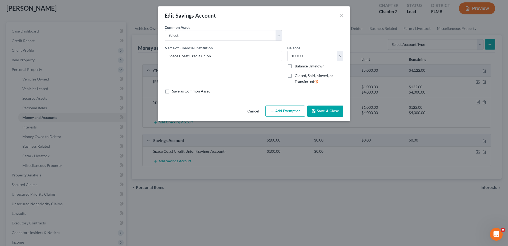
click at [275, 116] on button "Add Exemption" at bounding box center [286, 110] width 40 height 11
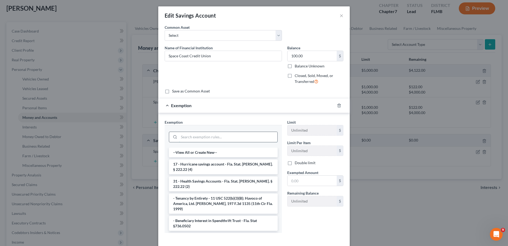
click at [233, 134] on input "search" at bounding box center [228, 137] width 99 height 10
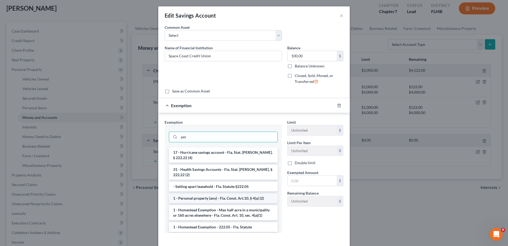
type input "per"
click at [229, 193] on li "1 - Personal property (any) - Fla. Const. Art.10, § 4(a) (2)" at bounding box center [223, 198] width 109 height 10
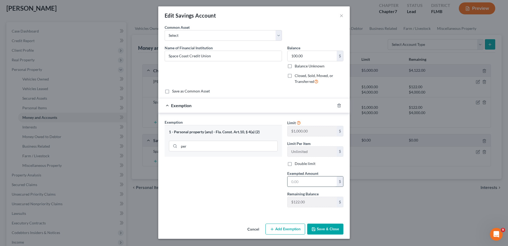
click at [306, 184] on input "text" at bounding box center [312, 181] width 49 height 10
type input "0.00"
click at [294, 226] on button "Add Exemption" at bounding box center [286, 228] width 40 height 11
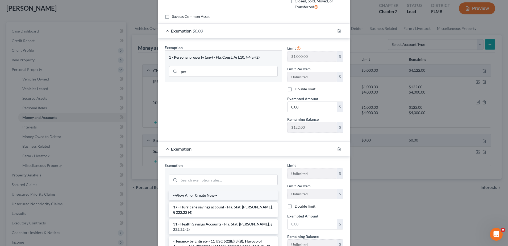
scroll to position [76, 0]
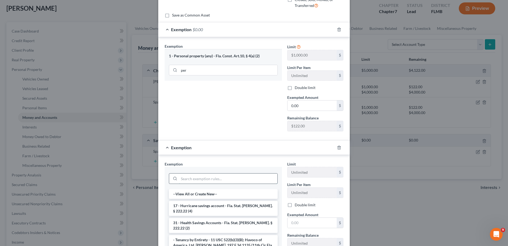
click at [207, 178] on input "search" at bounding box center [228, 178] width 99 height 10
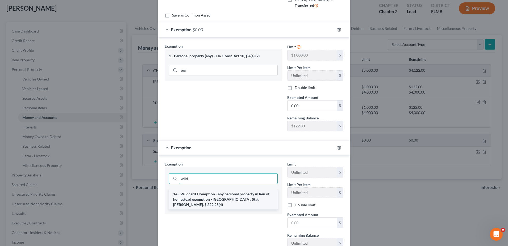
type input "wild"
click at [213, 197] on li "14 - Wildcard Exemption - any personal property in lieu of homestead exemption …" at bounding box center [223, 199] width 109 height 20
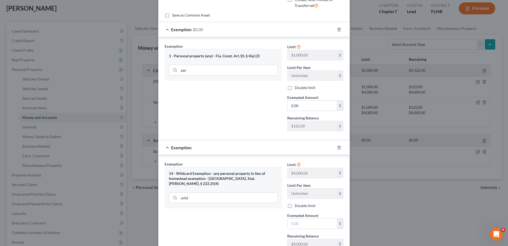
click at [295, 217] on span "Exempted Amount" at bounding box center [303, 215] width 31 height 5
click at [296, 225] on input "text" at bounding box center [312, 223] width 49 height 10
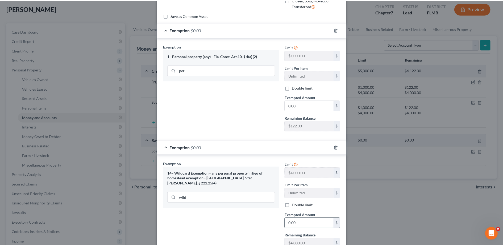
scroll to position [117, 0]
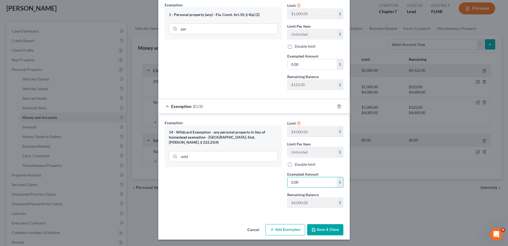
type input "0.00"
click at [318, 231] on button "Save & Close" at bounding box center [325, 229] width 36 height 11
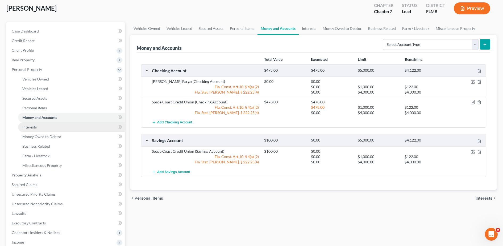
click at [39, 125] on link "Interests" at bounding box center [71, 127] width 107 height 10
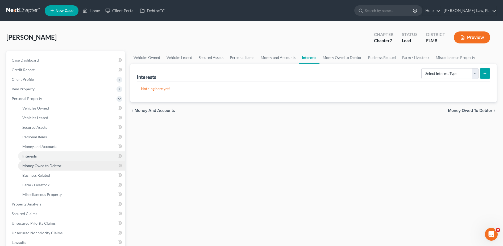
click at [51, 163] on span "Money Owed to Debtor" at bounding box center [41, 165] width 39 height 5
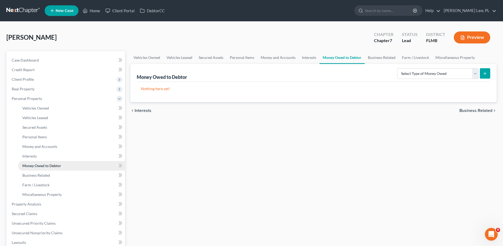
scroll to position [20, 0]
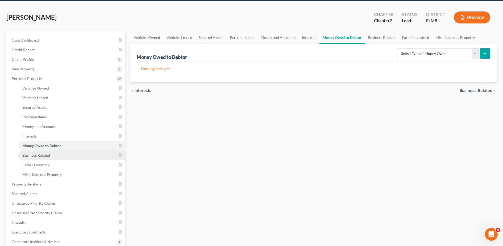
click at [38, 154] on span "Business Related" at bounding box center [36, 155] width 28 height 5
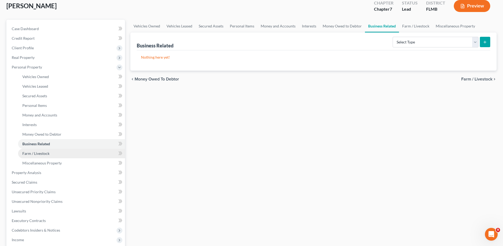
click at [31, 156] on link "Farm / Livestock" at bounding box center [71, 154] width 107 height 10
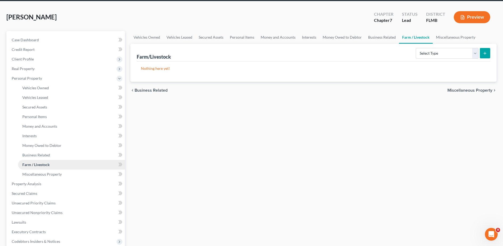
scroll to position [25, 0]
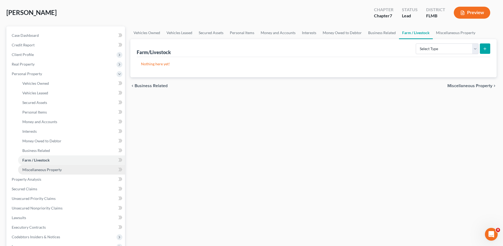
click at [26, 171] on span "Miscellaneous Property" at bounding box center [41, 169] width 39 height 5
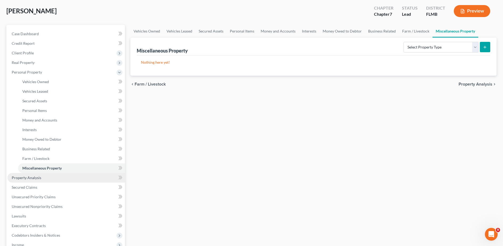
click at [20, 177] on span "Property Analysis" at bounding box center [27, 177] width 30 height 5
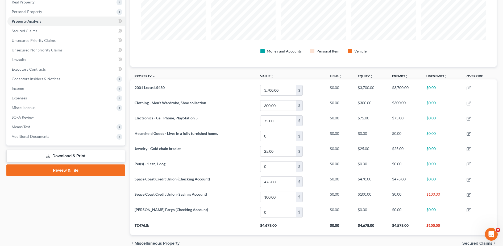
scroll to position [90, 0]
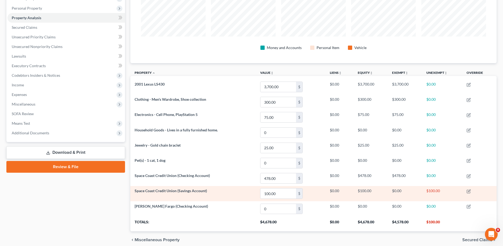
click at [174, 186] on td "Space Coast Credit Union (Savings Account)" at bounding box center [193, 193] width 126 height 15
click at [292, 194] on input "100.00" at bounding box center [279, 193] width 36 height 10
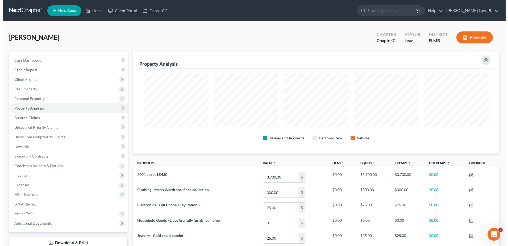
scroll to position [113, 0]
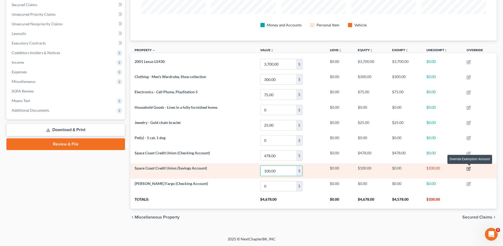
click at [469, 169] on icon "button" at bounding box center [469, 168] width 4 height 4
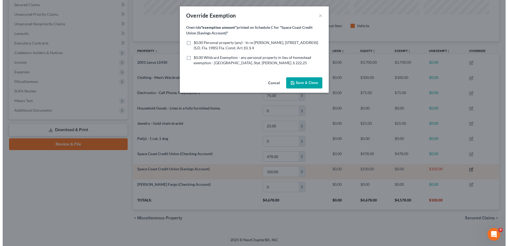
scroll to position [266127, 265859]
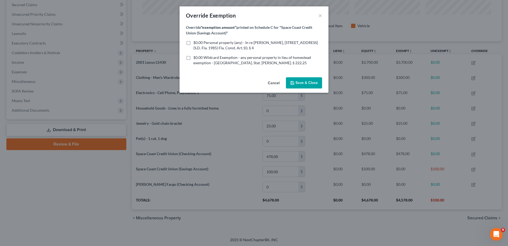
click at [318, 16] on div "Override Exemption ×" at bounding box center [254, 15] width 149 height 18
click at [320, 17] on button "×" at bounding box center [321, 15] width 4 height 6
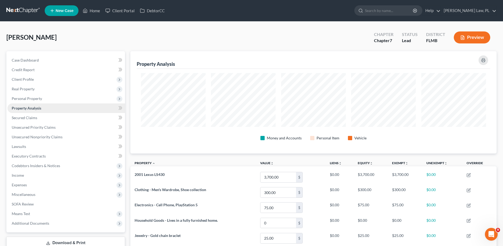
click at [33, 108] on span "Property Analysis" at bounding box center [27, 108] width 30 height 5
click at [24, 100] on span "Personal Property" at bounding box center [27, 98] width 30 height 5
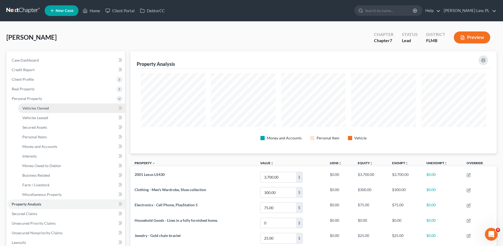
click at [34, 110] on link "Vehicles Owned" at bounding box center [71, 108] width 107 height 10
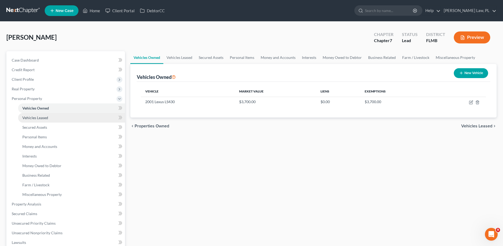
click at [35, 117] on span "Vehicles Leased" at bounding box center [35, 117] width 26 height 5
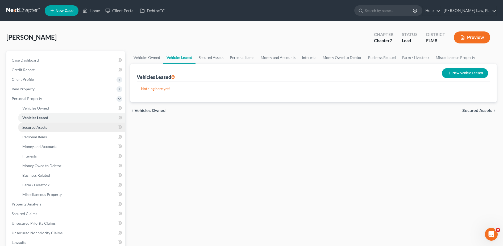
click at [35, 125] on span "Secured Assets" at bounding box center [34, 127] width 25 height 5
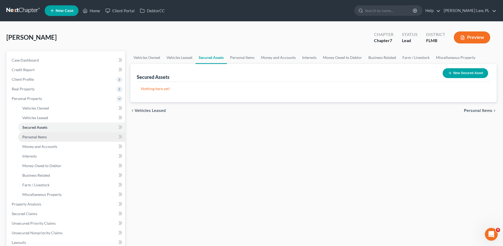
click at [37, 136] on span "Personal Items" at bounding box center [34, 136] width 24 height 5
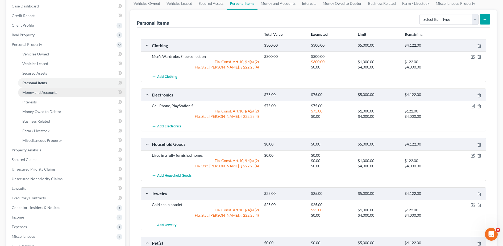
click at [71, 94] on link "Money and Accounts" at bounding box center [71, 93] width 107 height 10
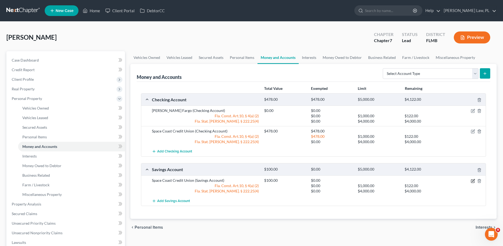
click at [474, 181] on icon "button" at bounding box center [474, 180] width 2 height 2
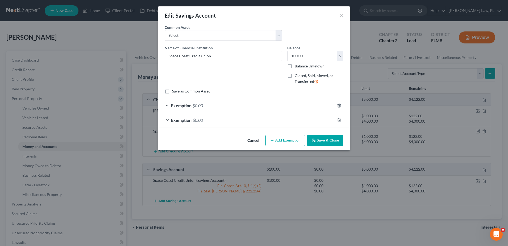
click at [230, 109] on div "Exemption $0.00" at bounding box center [246, 105] width 177 height 14
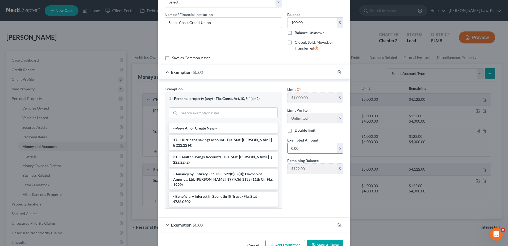
click at [313, 147] on input "0.00" at bounding box center [312, 148] width 49 height 10
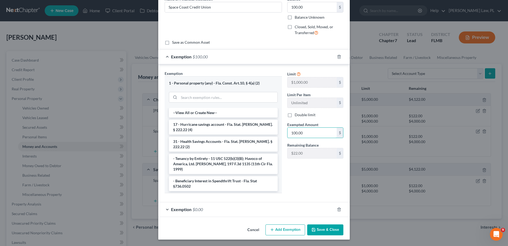
type input "100.00"
click at [325, 227] on button "Save & Close" at bounding box center [325, 229] width 36 height 11
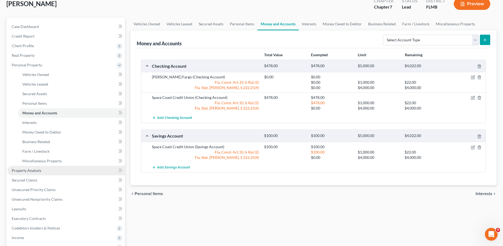
click at [64, 170] on link "Property Analysis" at bounding box center [66, 171] width 118 height 10
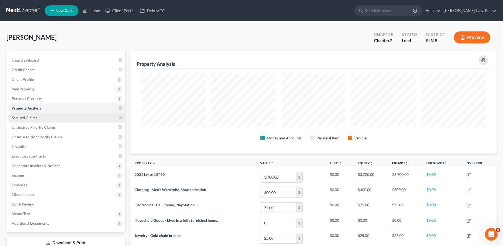
click at [28, 120] on link "Secured Claims" at bounding box center [66, 118] width 118 height 10
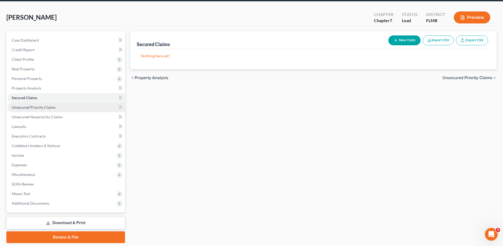
click at [22, 109] on span "Unsecured Priority Claims" at bounding box center [34, 107] width 44 height 5
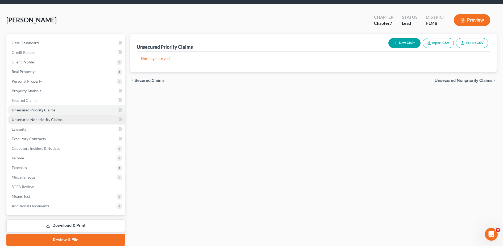
click at [19, 118] on span "Unsecured Nonpriority Claims" at bounding box center [37, 119] width 51 height 5
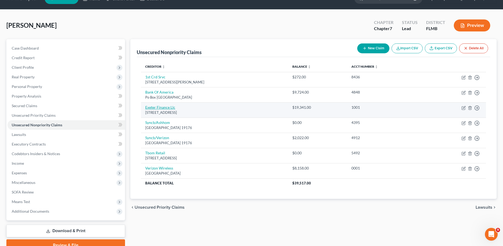
click at [159, 107] on link "Exeter Finance Llc" at bounding box center [160, 107] width 30 height 5
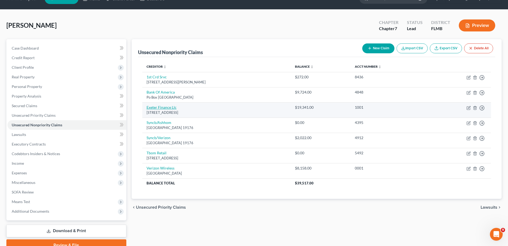
select select "45"
select select "4"
select select "0"
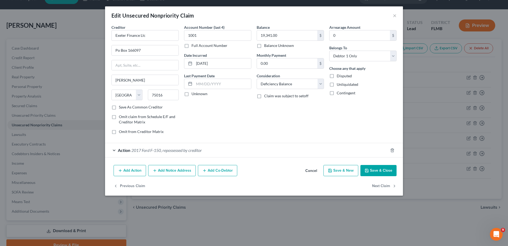
click at [244, 151] on div "Action 2017 Ford F-150, repossessed by creditor" at bounding box center [246, 150] width 283 height 14
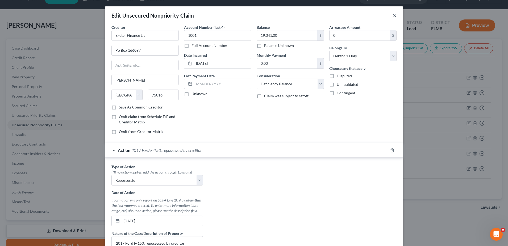
click at [393, 16] on button "×" at bounding box center [395, 15] width 4 height 6
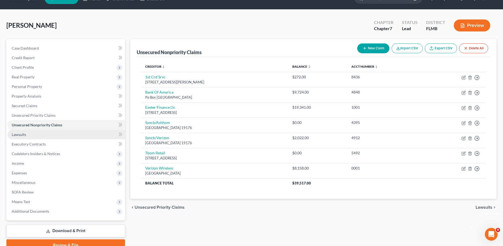
click at [14, 135] on span "Lawsuits" at bounding box center [19, 134] width 14 height 5
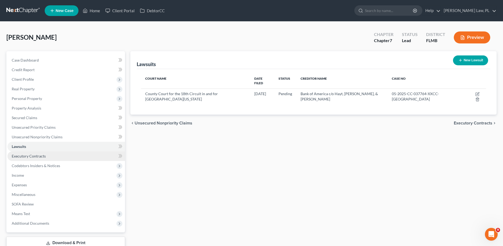
click at [24, 157] on span "Executory Contracts" at bounding box center [29, 156] width 34 height 5
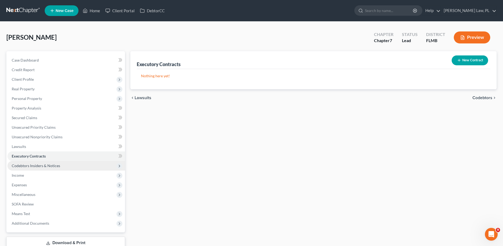
click at [24, 163] on span "Codebtors Insiders & Notices" at bounding box center [66, 166] width 118 height 10
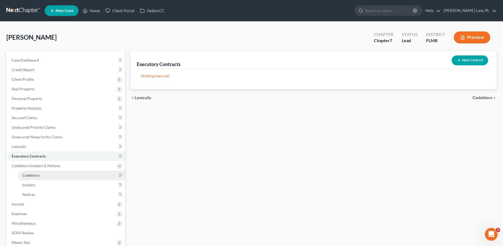
click at [30, 174] on span "Codebtors" at bounding box center [31, 175] width 18 height 5
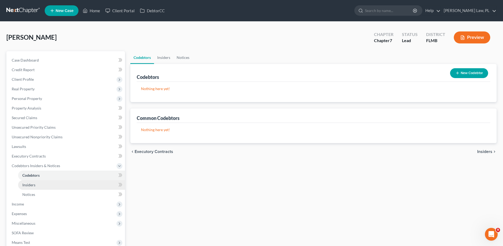
click at [31, 183] on span "Insiders" at bounding box center [28, 184] width 13 height 5
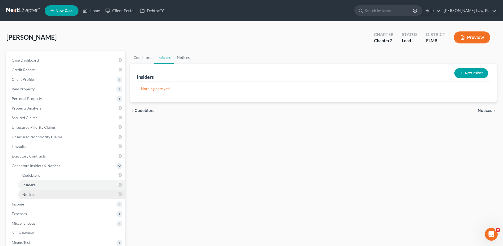
click at [33, 194] on span "Notices" at bounding box center [28, 194] width 13 height 5
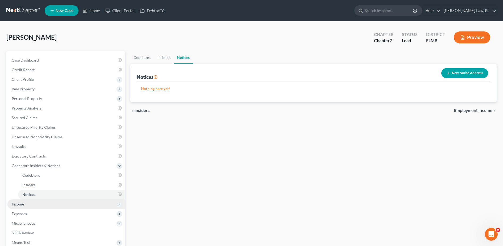
click at [20, 205] on span "Income" at bounding box center [18, 204] width 12 height 5
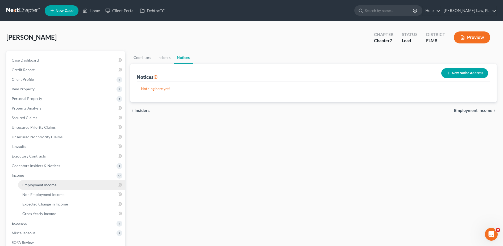
click at [39, 185] on span "Employment Income" at bounding box center [39, 184] width 34 height 5
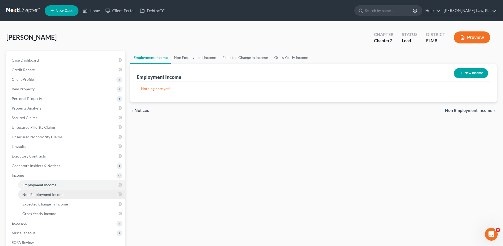
click at [39, 193] on span "Non Employment Income" at bounding box center [43, 194] width 42 height 5
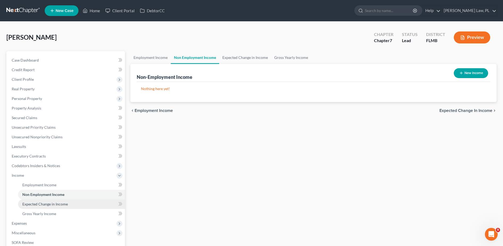
click at [41, 202] on span "Expected Change in Income" at bounding box center [45, 204] width 46 height 5
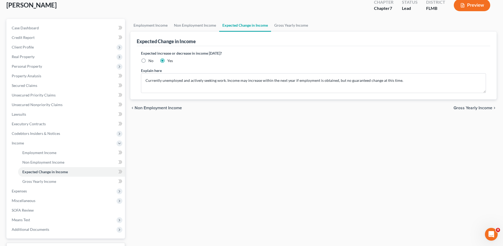
scroll to position [36, 0]
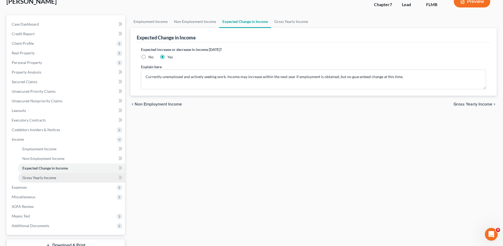
click at [71, 178] on link "Gross Yearly Income" at bounding box center [71, 178] width 107 height 10
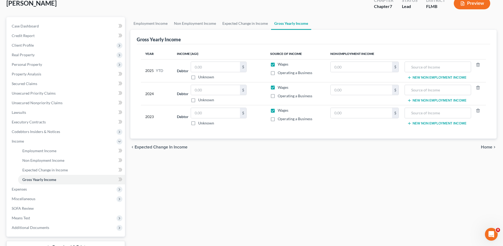
scroll to position [34, 0]
click at [46, 192] on span "Expenses" at bounding box center [66, 189] width 118 height 10
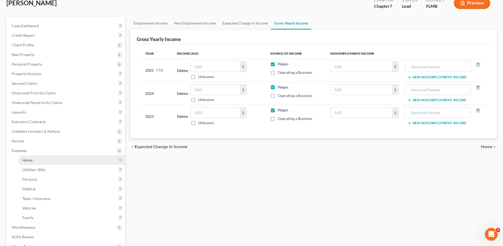
click at [37, 163] on link "Home" at bounding box center [71, 160] width 107 height 10
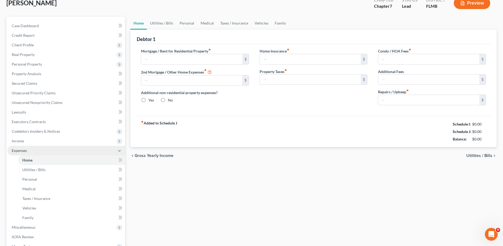
scroll to position [11, 0]
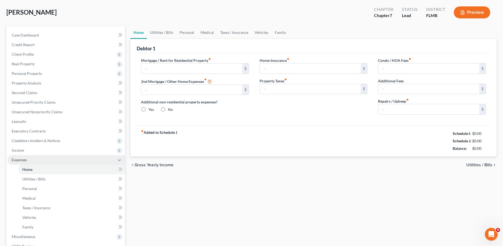
type input "0.00"
radio input "true"
type input "0.00"
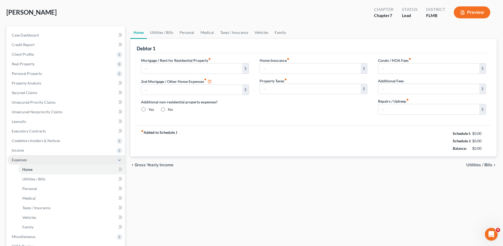
type input "0.00"
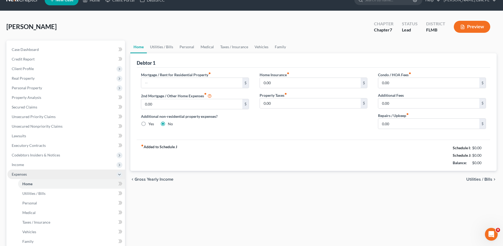
scroll to position [0, 0]
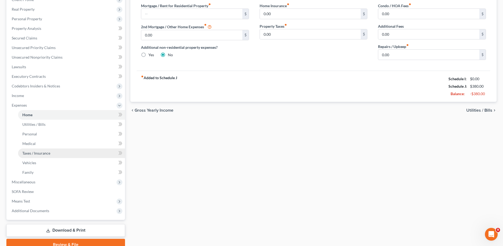
click at [58, 154] on link "Taxes / Insurance" at bounding box center [71, 153] width 107 height 10
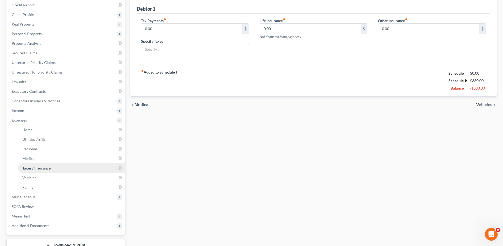
scroll to position [65, 0]
click at [32, 199] on span "Miscellaneous" at bounding box center [66, 196] width 118 height 10
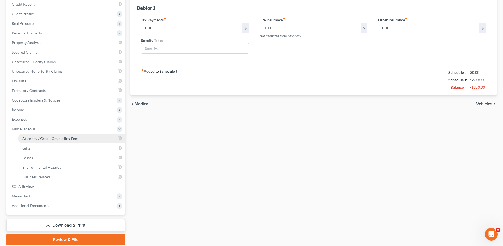
click at [33, 142] on link "Attorney / Credit Counseling Fees" at bounding box center [71, 139] width 107 height 10
select select "0"
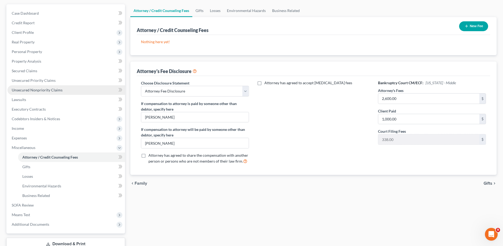
scroll to position [48, 0]
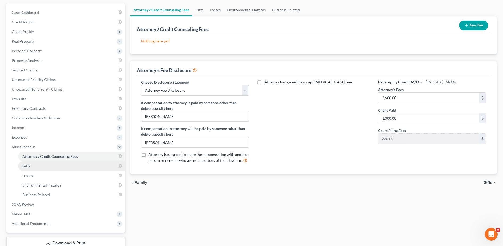
click at [47, 167] on link "Gifts" at bounding box center [71, 166] width 107 height 10
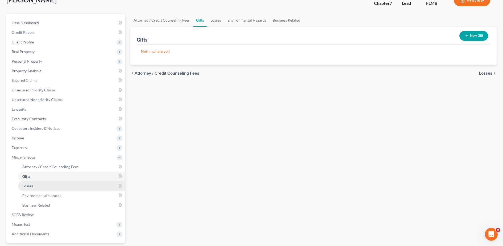
click at [39, 183] on link "Losses" at bounding box center [71, 186] width 107 height 10
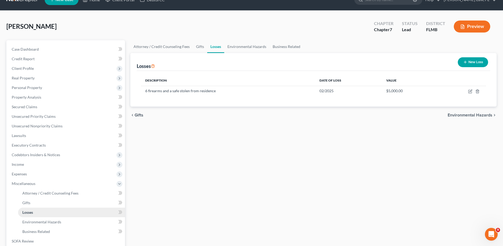
scroll to position [14, 0]
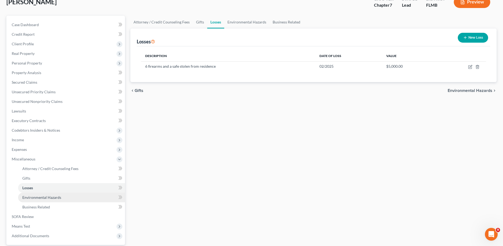
click at [40, 195] on span "Environmental Hazards" at bounding box center [41, 197] width 39 height 5
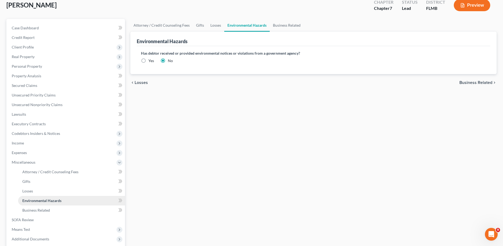
scroll to position [32, 0]
click at [37, 211] on span "Business Related" at bounding box center [36, 210] width 28 height 5
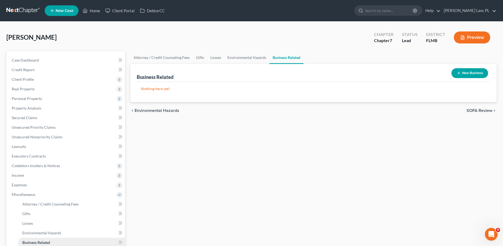
scroll to position [57, 0]
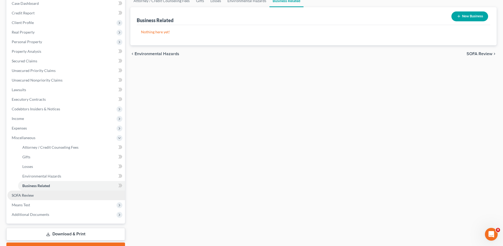
click at [22, 196] on span "SOFA Review" at bounding box center [23, 195] width 22 height 5
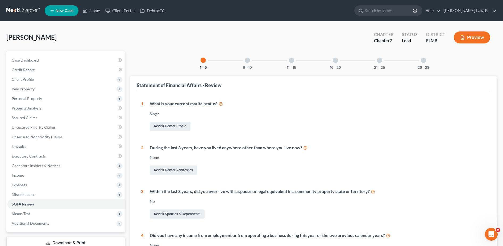
click at [255, 61] on div "6 - 10" at bounding box center [248, 60] width 18 height 18
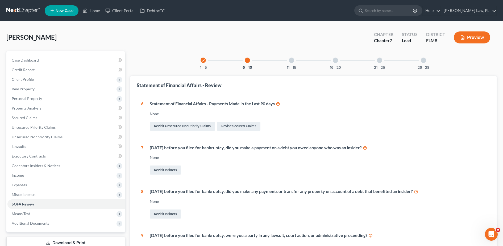
click at [289, 62] on div "11 - 15" at bounding box center [292, 60] width 18 height 18
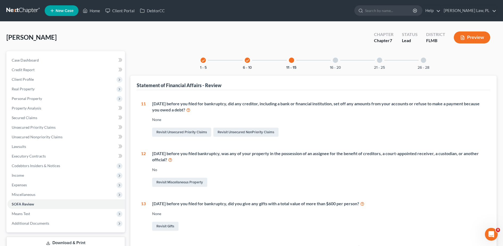
click at [338, 63] on div "16 - 20" at bounding box center [336, 60] width 18 height 18
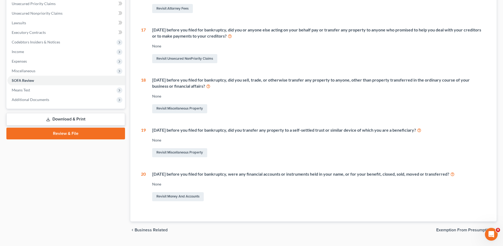
scroll to position [136, 0]
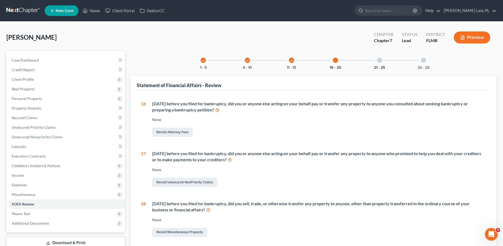
click at [378, 67] on button "21 - 25" at bounding box center [379, 68] width 11 height 4
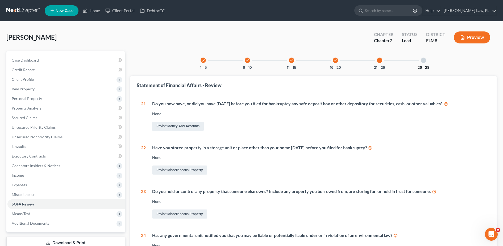
click at [423, 68] on button "26 - 28" at bounding box center [424, 68] width 12 height 4
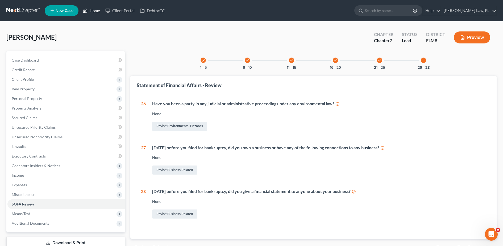
click at [91, 13] on link "Home" at bounding box center [91, 11] width 23 height 10
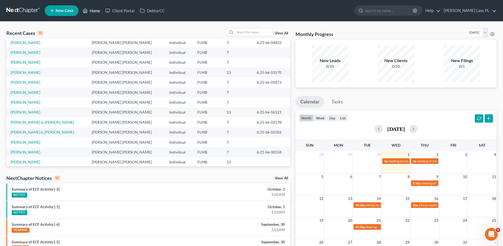
scroll to position [22, 0]
click at [248, 33] on input "search" at bounding box center [253, 32] width 37 height 8
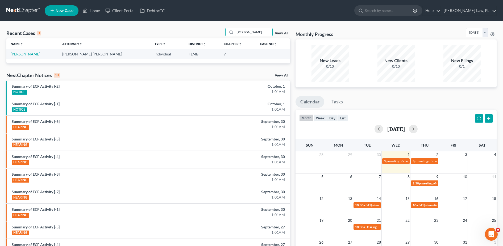
scroll to position [0, 0]
type input "[PERSON_NAME]"
click at [30, 52] on link "[PERSON_NAME]" at bounding box center [26, 54] width 30 height 5
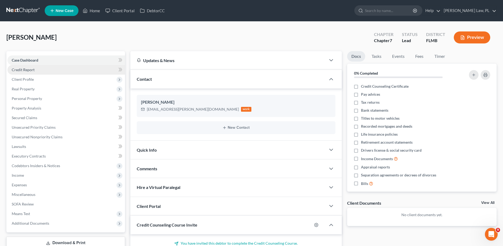
click at [34, 71] on span "Credit Report" at bounding box center [23, 69] width 23 height 5
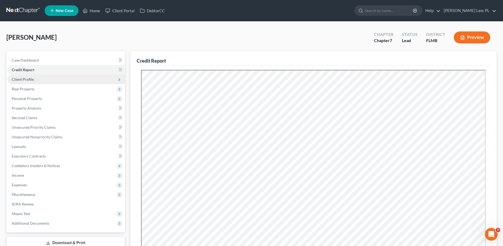
click at [33, 77] on span "Client Profile" at bounding box center [23, 79] width 22 height 5
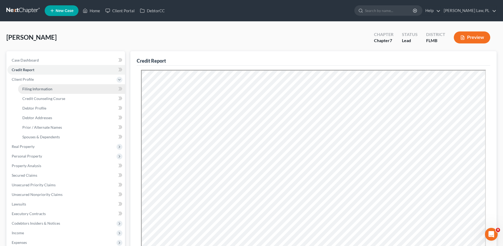
click at [35, 88] on span "Filing Information" at bounding box center [37, 89] width 30 height 5
select select "1"
select select "0"
select select "15"
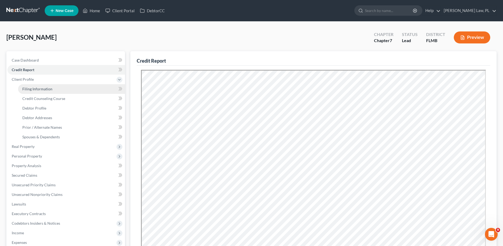
select select "0"
select select "9"
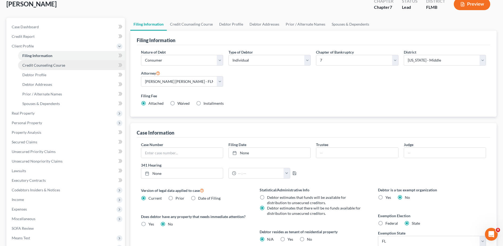
click at [58, 67] on span "Credit Counseling Course" at bounding box center [43, 65] width 43 height 5
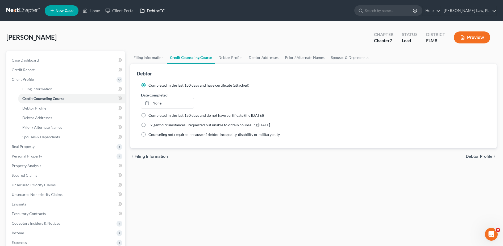
click at [156, 10] on link "DebtorCC" at bounding box center [152, 11] width 30 height 10
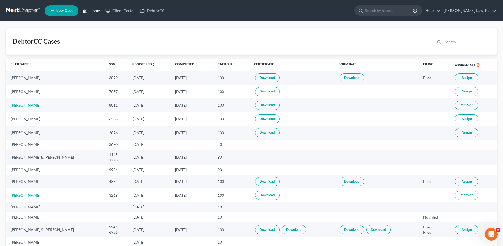
click at [87, 9] on icon at bounding box center [85, 10] width 5 height 6
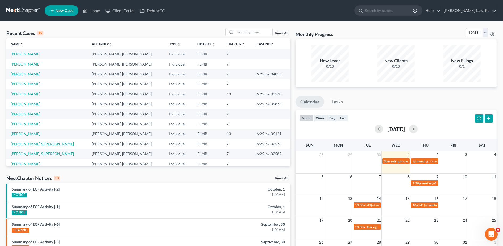
click at [24, 54] on link "[PERSON_NAME]" at bounding box center [26, 54] width 30 height 5
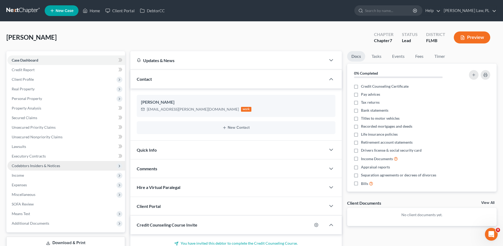
scroll to position [14, 0]
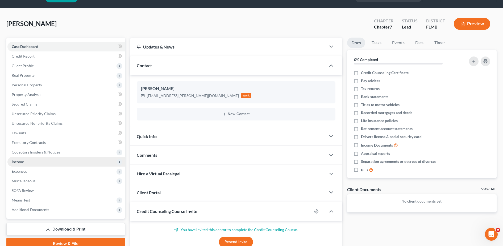
click at [34, 164] on span "Income" at bounding box center [66, 162] width 118 height 10
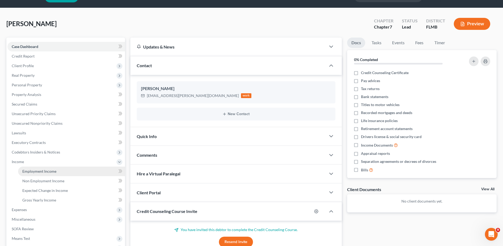
click at [28, 171] on span "Employment Income" at bounding box center [39, 171] width 34 height 5
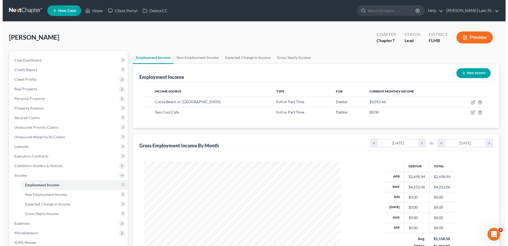
scroll to position [99, 208]
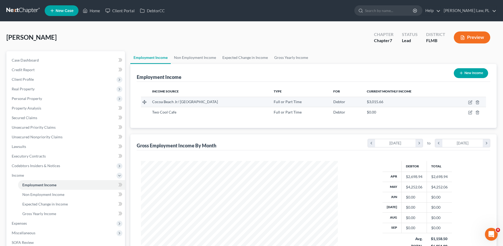
click at [466, 101] on td at bounding box center [468, 102] width 36 height 10
click at [473, 103] on td at bounding box center [468, 102] width 36 height 10
click at [471, 100] on icon "button" at bounding box center [471, 102] width 4 height 4
select select "0"
select select "9"
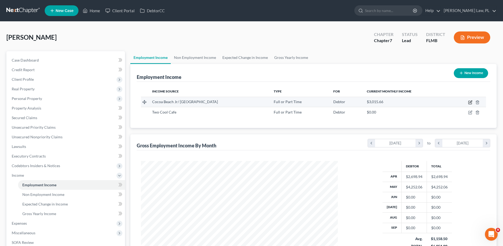
select select "1"
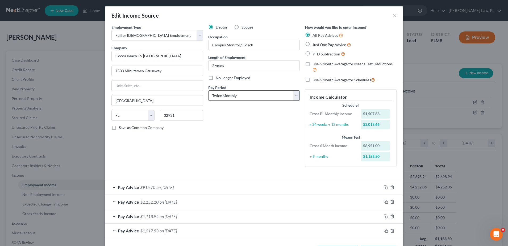
scroll to position [21, 0]
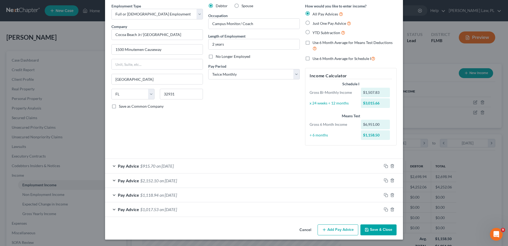
click at [207, 164] on div "Pay Advice $915.70 on [DATE]" at bounding box center [243, 166] width 277 height 14
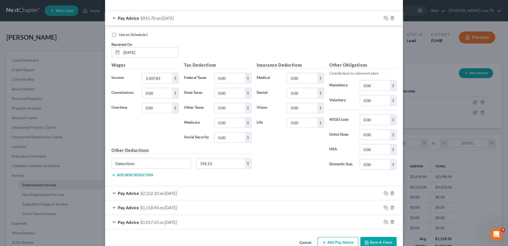
scroll to position [169, 0]
click at [206, 165] on input "592.13" at bounding box center [221, 163] width 48 height 10
type input "316.52"
click at [276, 155] on div "Insurance Deductions Medical 0.00 $ Dental 0.00 $ Vision 0.00 $ Life 0.00 $" at bounding box center [290, 118] width 73 height 112
click at [199, 22] on div "Pay Advice $1,191.31 on [DATE]" at bounding box center [243, 18] width 277 height 14
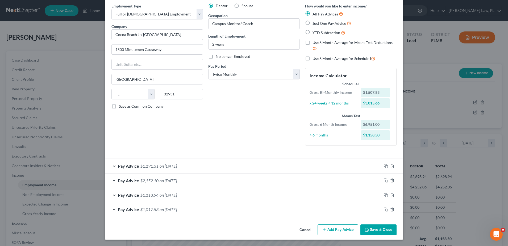
scroll to position [21, 0]
click at [347, 224] on button "Add Pay Advice" at bounding box center [338, 229] width 41 height 11
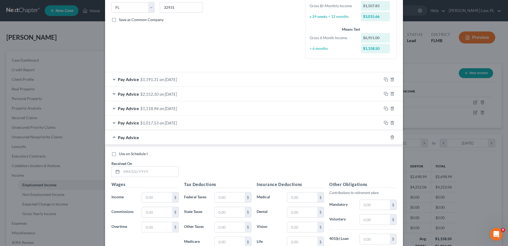
scroll to position [110, 0]
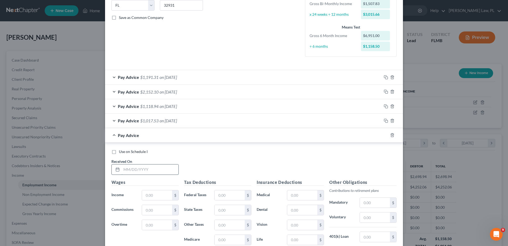
click at [162, 168] on input "text" at bounding box center [150, 169] width 57 height 10
type input "[DATE]"
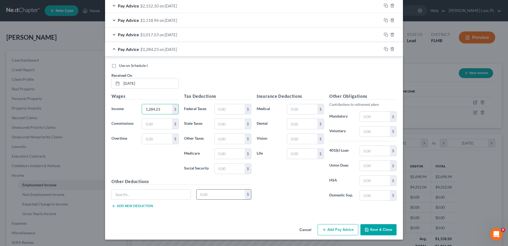
type input "1,284.23"
click at [205, 194] on input "text" at bounding box center [221, 194] width 48 height 10
click at [159, 194] on input "text" at bounding box center [151, 194] width 79 height 10
type input "Deductions"
type input "2,744.23"
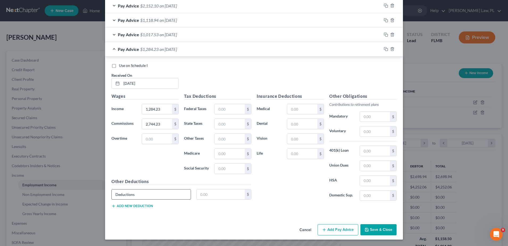
type input "592.13"
type input "1,507.83"
type input "0.00"
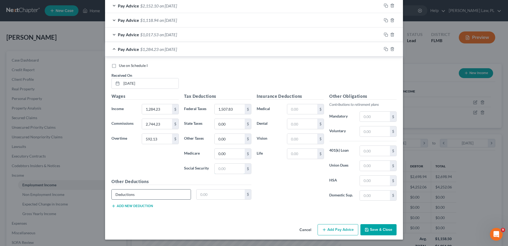
type input "0.00"
type input "592.13"
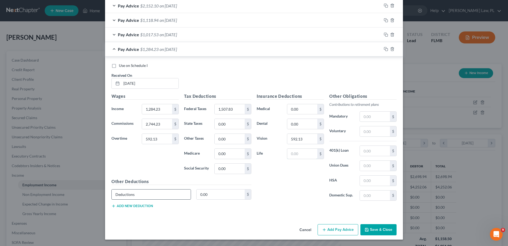
type input "0.00"
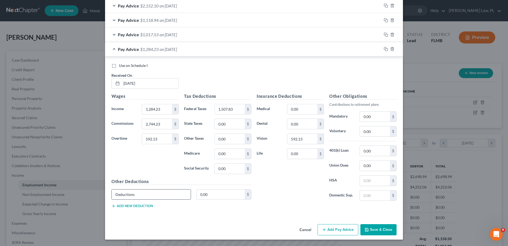
type input "0.00"
click at [238, 113] on input "1,507.83" at bounding box center [230, 109] width 30 height 10
click at [309, 137] on input "592.13" at bounding box center [303, 139] width 30 height 10
click at [225, 198] on input "0.00" at bounding box center [221, 194] width 48 height 10
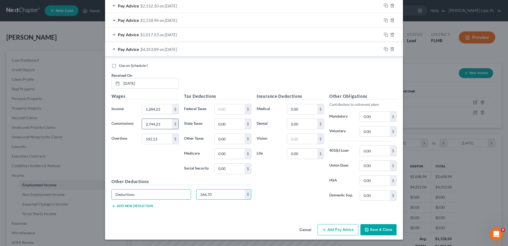
type input "266.70"
click at [165, 125] on input "2,744.23" at bounding box center [157, 124] width 30 height 10
click at [162, 142] on input "592.13" at bounding box center [157, 139] width 30 height 10
click at [211, 88] on div "Use on Schedule I Received On * [DATE]" at bounding box center [254, 78] width 291 height 30
click at [186, 49] on div "Pay Advice $1,017.53 on [DATE]" at bounding box center [243, 49] width 277 height 14
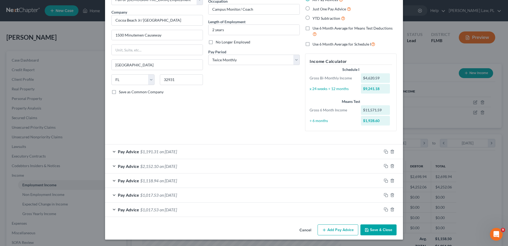
scroll to position [36, 0]
click at [331, 227] on button "Add Pay Advice" at bounding box center [338, 229] width 41 height 11
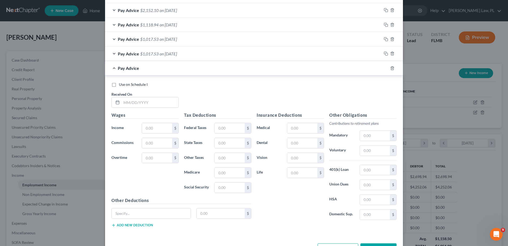
scroll to position [210, 0]
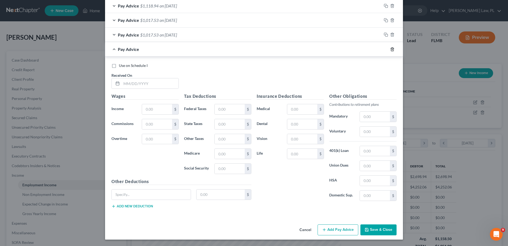
click at [392, 51] on icon "button" at bounding box center [393, 49] width 4 height 4
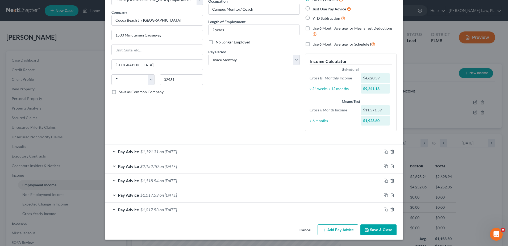
scroll to position [36, 0]
click at [384, 208] on icon "button" at bounding box center [385, 209] width 2 height 2
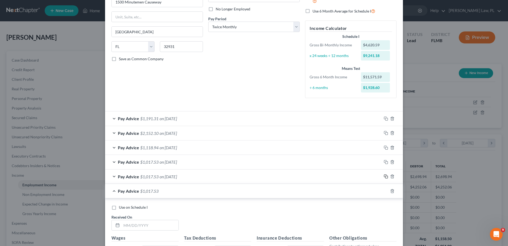
scroll to position [69, 0]
drag, startPoint x: 340, startPoint y: 182, endPoint x: 329, endPoint y: 92, distance: 90.9
click at [329, 92] on form "Employment Type * Select Full or [DEMOGRAPHIC_DATA] Employment Self Employment …" at bounding box center [254, 157] width 285 height 403
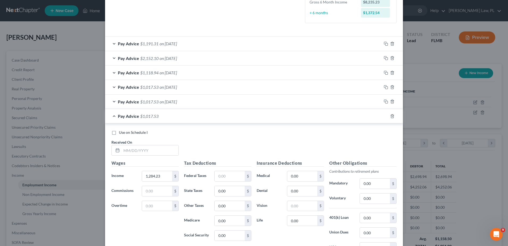
scroll to position [165, 0]
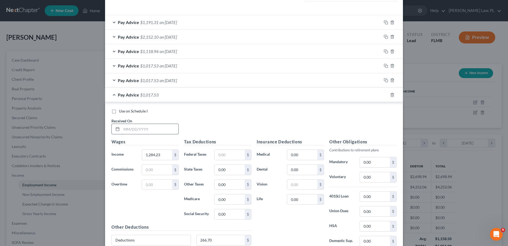
click at [154, 128] on input "text" at bounding box center [150, 129] width 57 height 10
type input "[DATE]"
click at [160, 152] on input "1,284.23" at bounding box center [157, 155] width 30 height 10
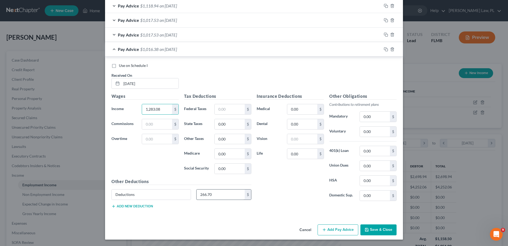
type input "1,283.08"
click at [213, 196] on input "266.70" at bounding box center [221, 194] width 48 height 10
type input "266.50"
click at [197, 53] on div "Pay Advice $1,016.58 on [DATE]" at bounding box center [243, 49] width 277 height 14
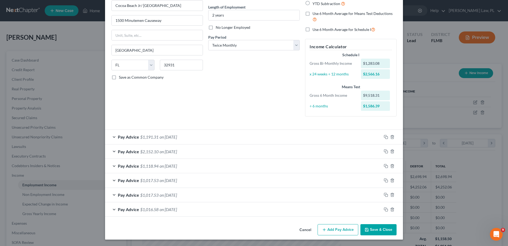
scroll to position [50, 0]
click at [385, 210] on icon "button" at bounding box center [386, 209] width 4 height 4
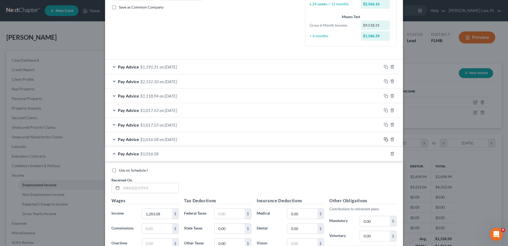
scroll to position [121, 0]
click at [132, 192] on input "text" at bounding box center [150, 187] width 57 height 10
type input "[DATE]"
click at [253, 151] on div "Pay Advice $1,016.58 on [DATE]" at bounding box center [243, 153] width 277 height 14
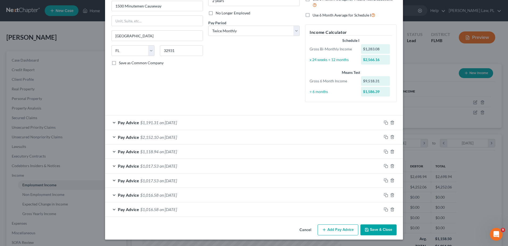
scroll to position [65, 0]
click at [384, 209] on icon "button" at bounding box center [386, 209] width 4 height 4
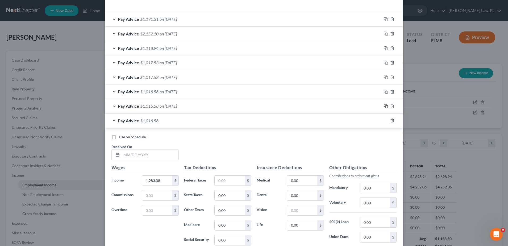
scroll to position [175, 0]
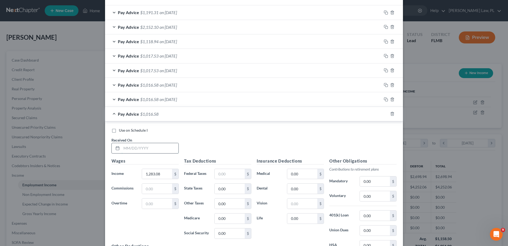
click at [163, 147] on input "text" at bounding box center [150, 148] width 57 height 10
type input "[DATE]"
click at [177, 114] on span "on [DATE]" at bounding box center [168, 113] width 17 height 5
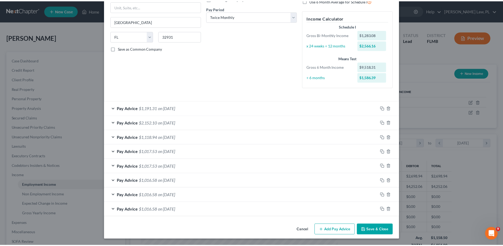
scroll to position [79, 0]
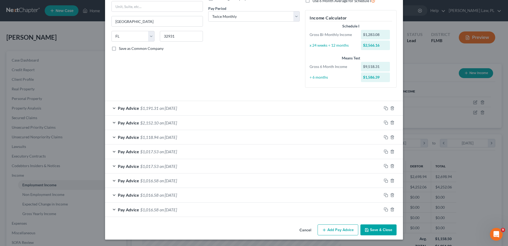
click at [367, 233] on button "Save & Close" at bounding box center [379, 229] width 36 height 11
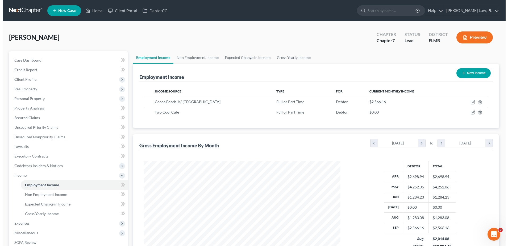
scroll to position [76, 0]
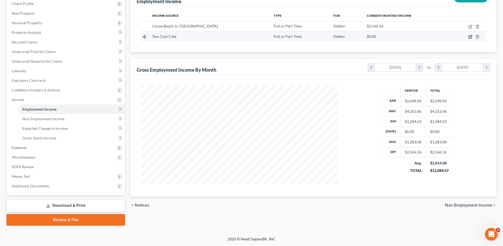
click at [470, 38] on icon "button" at bounding box center [470, 36] width 3 height 3
select select "0"
select select "3"
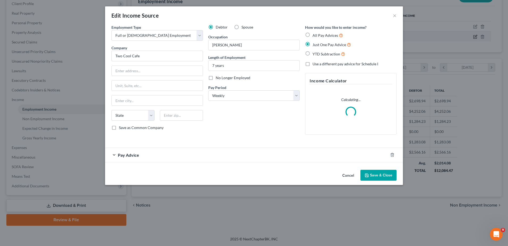
scroll to position [100, 210]
click at [233, 95] on select "Select Monthly Twice Monthly Every Other Week Weekly" at bounding box center [254, 95] width 92 height 11
click at [208, 90] on select "Select Monthly Twice Monthly Every Other Week Weekly" at bounding box center [254, 95] width 92 height 11
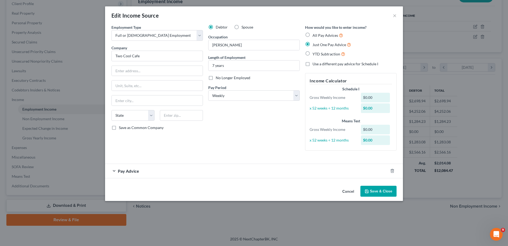
click at [313, 35] on label "All Pay Advices" at bounding box center [328, 35] width 31 height 6
click at [315, 35] on input "All Pay Advices" at bounding box center [316, 33] width 3 height 3
radio input "true"
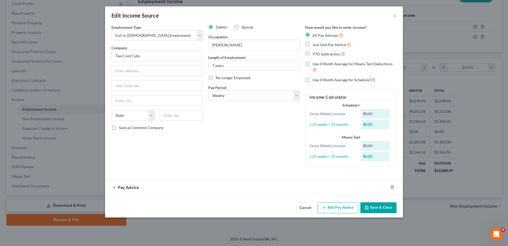
click at [183, 194] on div "Pay Advice" at bounding box center [246, 187] width 283 height 14
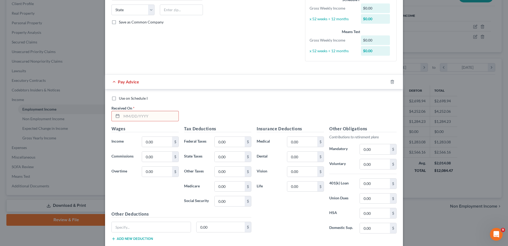
scroll to position [137, 0]
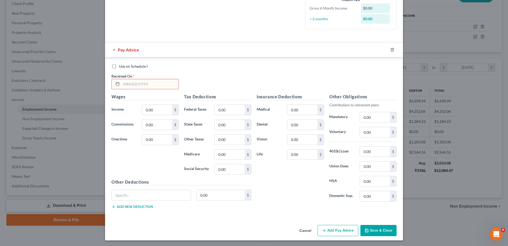
click at [142, 85] on input "text" at bounding box center [150, 84] width 57 height 10
click at [154, 77] on div "Received On *" at bounding box center [145, 81] width 73 height 16
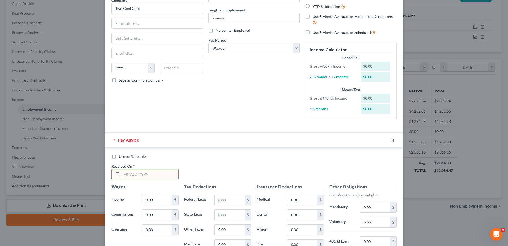
scroll to position [52, 0]
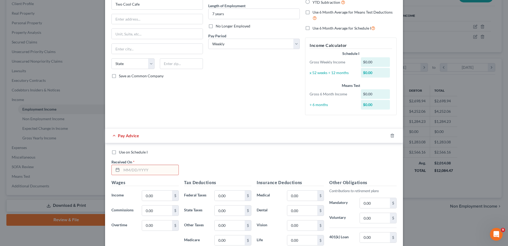
click at [155, 166] on input "text" at bounding box center [150, 170] width 57 height 10
click at [160, 169] on input "text" at bounding box center [150, 170] width 57 height 10
type input "[DATE]"
click at [204, 157] on div "Use on Schedule I Received On * [DATE]" at bounding box center [254, 164] width 291 height 30
click at [181, 137] on div "Pay Advice on [DATE]" at bounding box center [243, 135] width 277 height 14
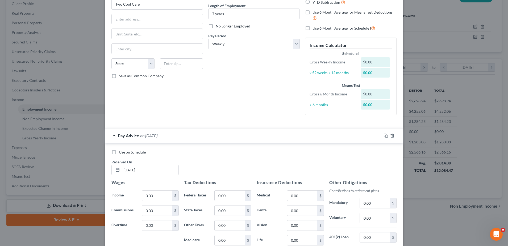
scroll to position [0, 0]
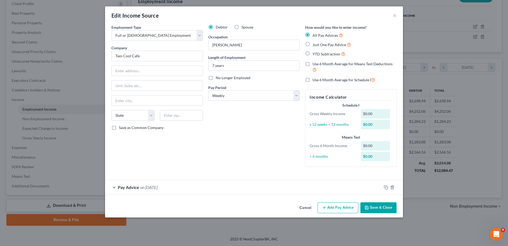
click at [195, 186] on div "Pay Advice on [DATE]" at bounding box center [243, 187] width 277 height 14
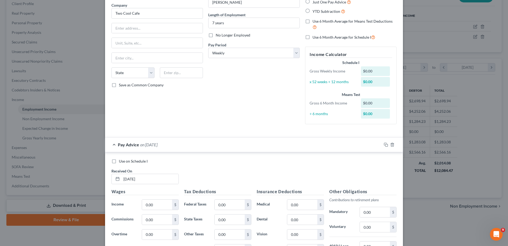
scroll to position [44, 0]
click at [160, 206] on input "0.00" at bounding box center [157, 203] width 30 height 10
type input "160.00"
click at [208, 179] on div "Use on Schedule I Received On * [DATE]" at bounding box center [254, 172] width 291 height 30
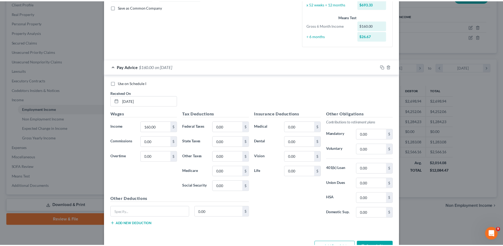
scroll to position [138, 0]
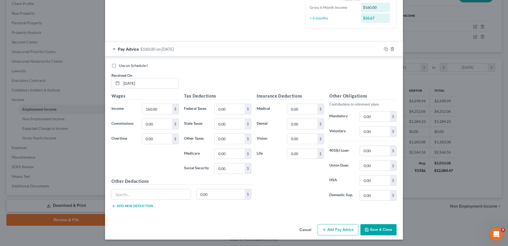
click at [374, 229] on button "Save & Close" at bounding box center [379, 229] width 36 height 11
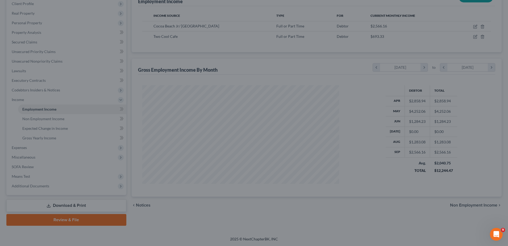
scroll to position [266131, 266022]
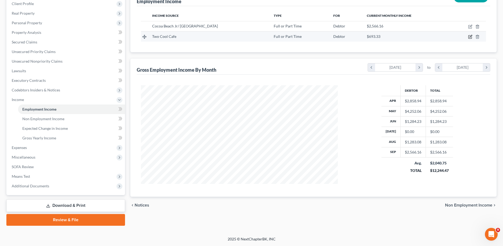
click at [469, 38] on icon "button" at bounding box center [470, 36] width 3 height 3
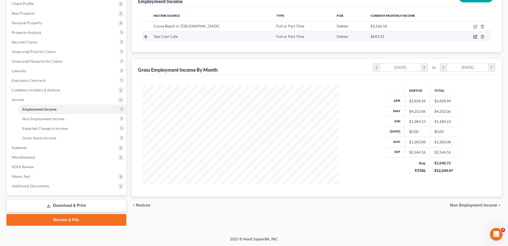
select select "0"
select select "3"
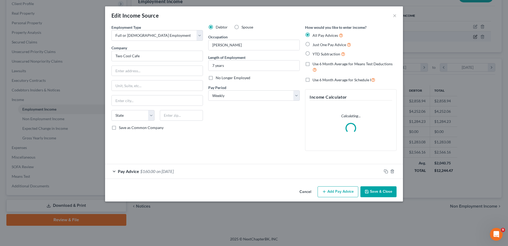
scroll to position [100, 210]
click at [333, 45] on span "Just One Pay Advice" at bounding box center [330, 44] width 34 height 5
click at [318, 45] on input "Just One Pay Advice" at bounding box center [316, 43] width 3 height 3
radio input "true"
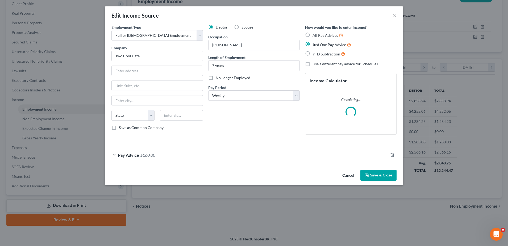
click at [179, 153] on div "Pay Advice $160.00" at bounding box center [246, 155] width 283 height 14
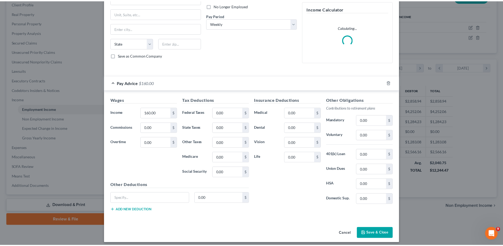
scroll to position [76, 0]
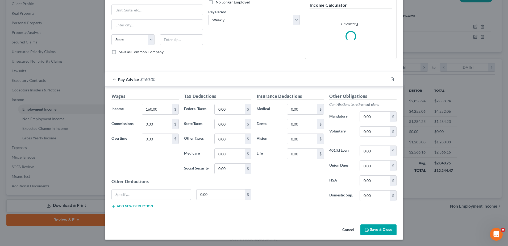
click at [374, 226] on button "Save & Close" at bounding box center [379, 229] width 36 height 11
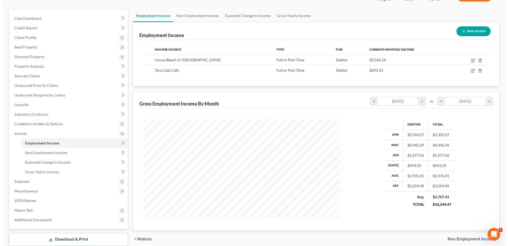
scroll to position [41, 0]
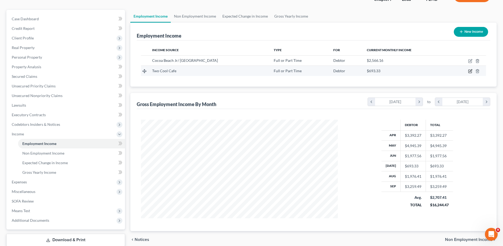
click at [471, 72] on icon "button" at bounding box center [471, 71] width 4 height 4
select select "0"
select select "3"
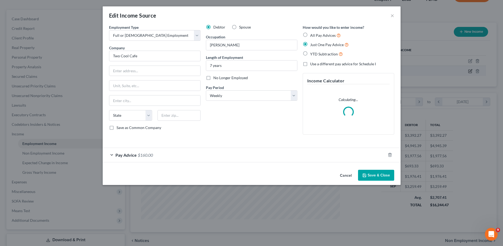
scroll to position [100, 210]
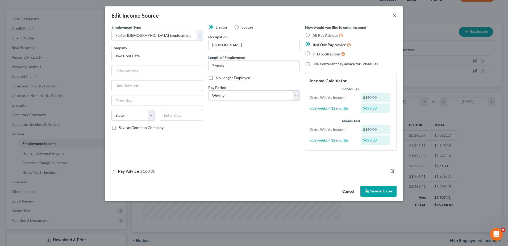
click at [394, 16] on button "×" at bounding box center [395, 15] width 4 height 6
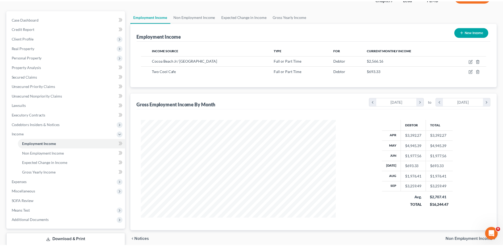
scroll to position [266131, 266022]
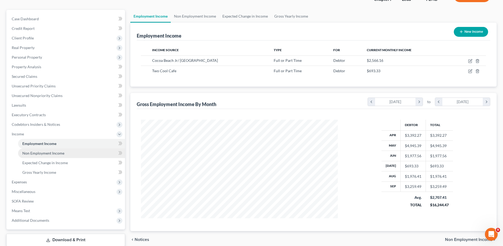
click at [43, 152] on span "Non Employment Income" at bounding box center [43, 153] width 42 height 5
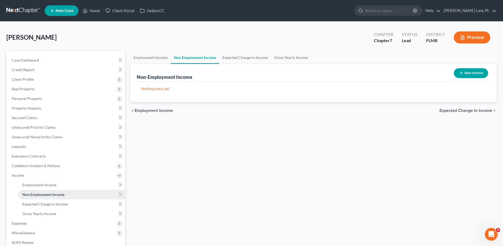
scroll to position [36, 0]
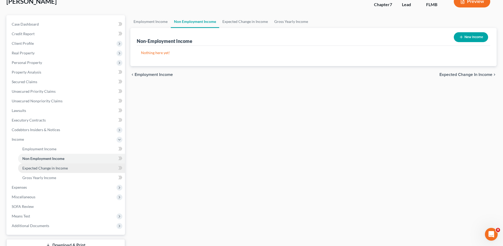
click at [43, 170] on link "Expected Change in Income" at bounding box center [71, 168] width 107 height 10
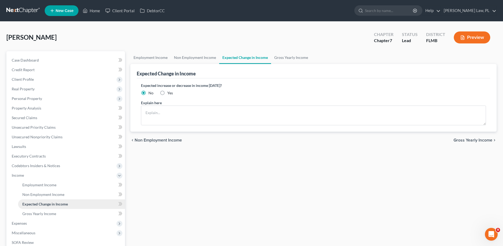
scroll to position [15, 0]
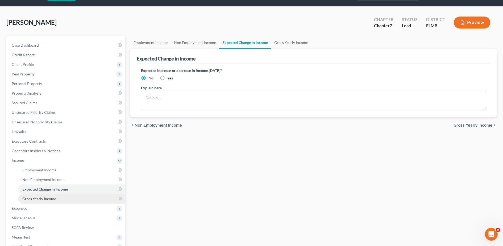
click at [45, 197] on span "Gross Yearly Income" at bounding box center [39, 198] width 34 height 5
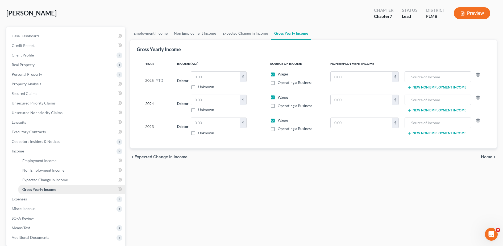
scroll to position [25, 0]
click at [34, 198] on span "Expenses" at bounding box center [66, 199] width 118 height 10
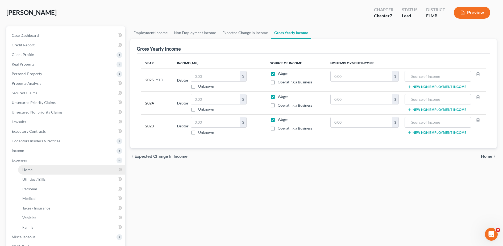
click at [43, 170] on link "Home" at bounding box center [71, 170] width 107 height 10
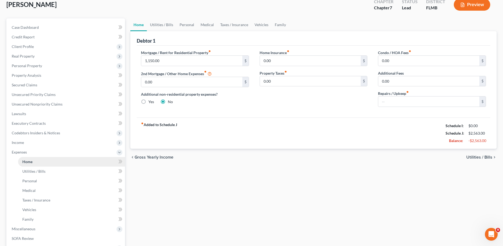
scroll to position [34, 0]
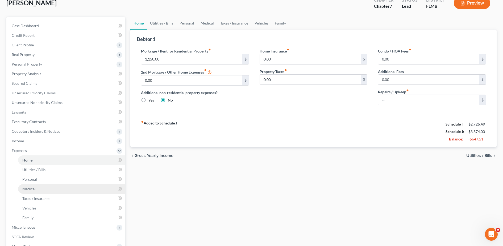
click at [56, 192] on link "Medical" at bounding box center [71, 189] width 107 height 10
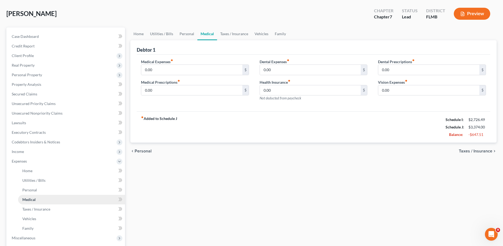
scroll to position [24, 0]
click at [26, 79] on span "Personal Property" at bounding box center [66, 75] width 118 height 10
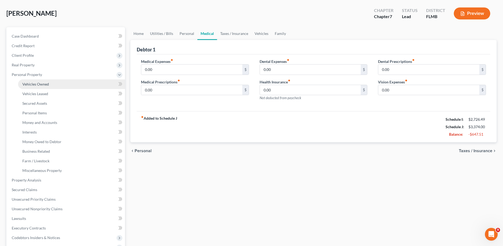
click at [28, 82] on span "Vehicles Owned" at bounding box center [35, 84] width 27 height 5
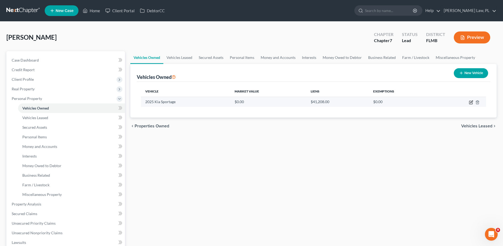
click at [469, 101] on icon "button" at bounding box center [471, 102] width 4 height 4
select select "0"
select select "1"
select select "3"
select select "0"
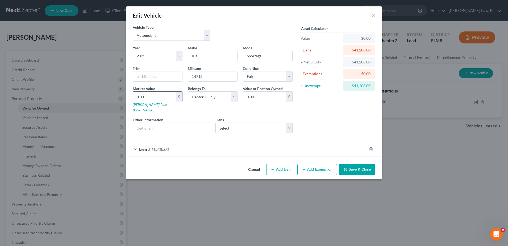
click at [156, 99] on input "0.00" at bounding box center [154, 97] width 43 height 10
type input "2"
type input "2.00"
type input "20"
type input "20.00"
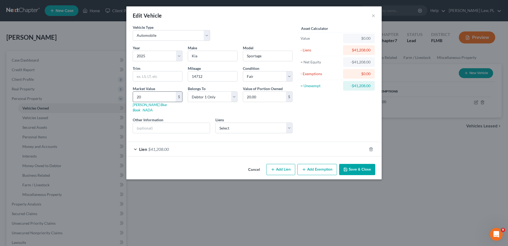
type input "200"
type input "200.00"
type input "2000"
type input "2,000.00"
type input "2,0000"
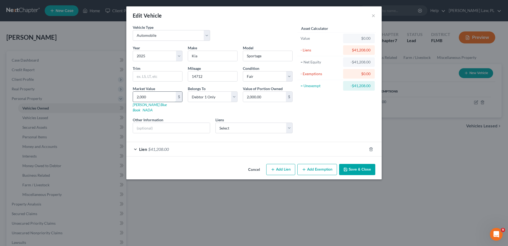
type input "20,000.00"
type input "20,000"
click at [173, 126] on input "text" at bounding box center [171, 128] width 77 height 10
paste input "VIN: [US_VEHICLE_IDENTIFICATION_NUMBER]"
type input "VIN: [US_VEHICLE_IDENTIFICATION_NUMBER]"
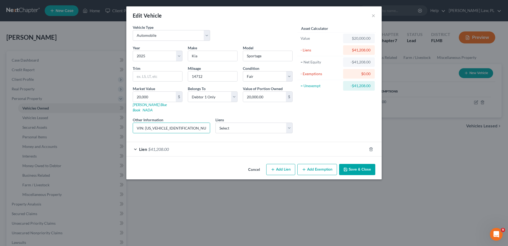
click at [216, 131] on div "Year Select 2026 2025 2024 2023 2022 2021 2020 2019 2018 2017 2016 2015 2014 20…" at bounding box center [212, 91] width 165 height 92
click at [358, 164] on button "Save & Close" at bounding box center [357, 169] width 36 height 11
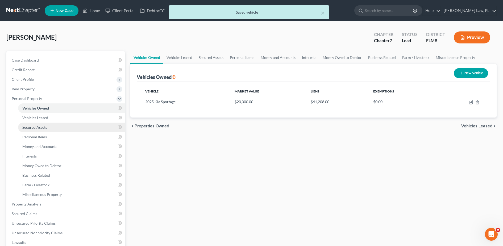
click at [61, 123] on link "Secured Assets" at bounding box center [71, 127] width 107 height 10
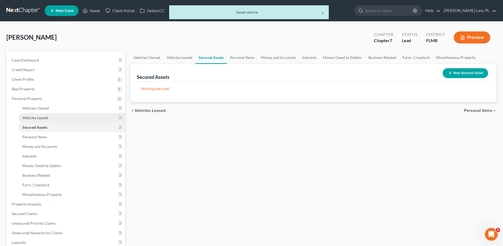
click at [52, 118] on link "Vehicles Leased" at bounding box center [71, 118] width 107 height 10
click at [50, 130] on link "Secured Assets" at bounding box center [71, 127] width 107 height 10
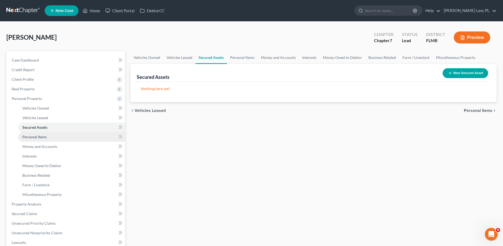
click at [50, 138] on link "Personal Items" at bounding box center [71, 137] width 107 height 10
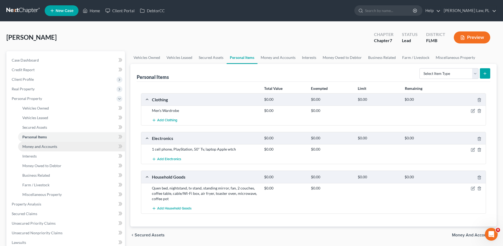
click at [44, 145] on span "Money and Accounts" at bounding box center [39, 146] width 35 height 5
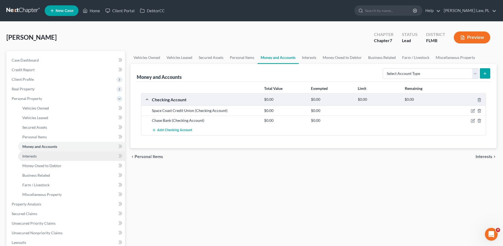
click at [42, 157] on link "Interests" at bounding box center [71, 156] width 107 height 10
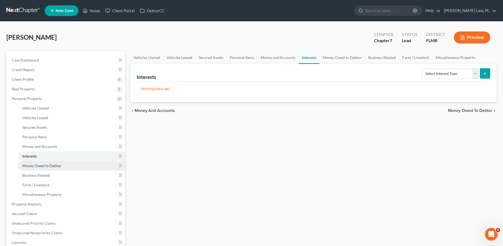
click at [40, 163] on span "Money Owed to Debtor" at bounding box center [41, 165] width 39 height 5
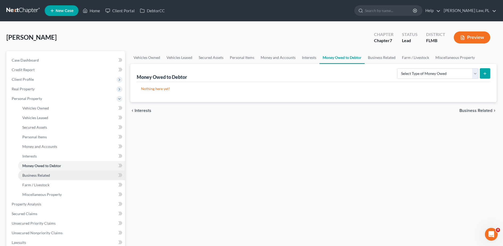
click at [40, 171] on link "Business Related" at bounding box center [71, 175] width 107 height 10
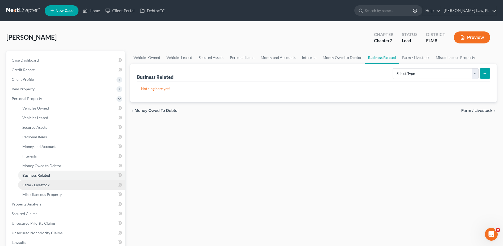
click at [39, 181] on link "Farm / Livestock" at bounding box center [71, 185] width 107 height 10
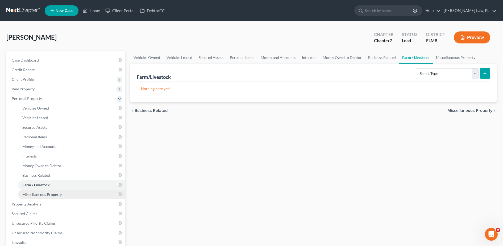
click at [38, 191] on link "Miscellaneous Property" at bounding box center [71, 195] width 107 height 10
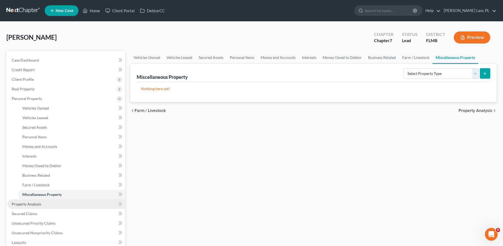
click at [35, 204] on span "Property Analysis" at bounding box center [27, 204] width 30 height 5
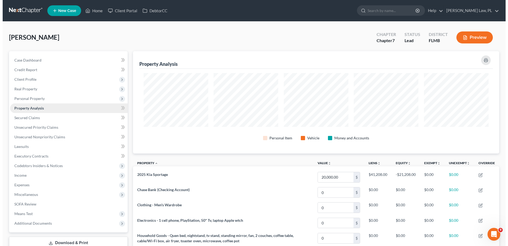
scroll to position [102, 367]
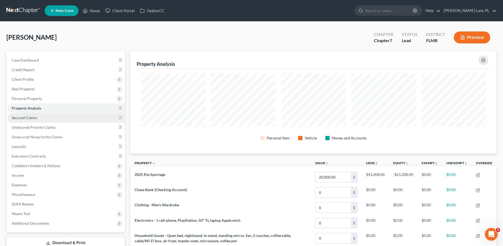
click at [26, 120] on link "Secured Claims" at bounding box center [66, 118] width 118 height 10
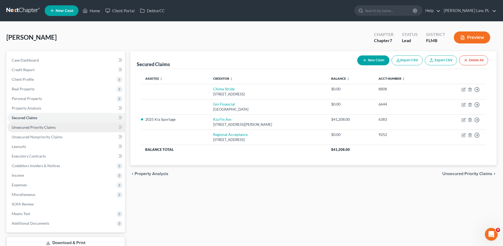
click at [26, 127] on span "Unsecured Priority Claims" at bounding box center [34, 127] width 44 height 5
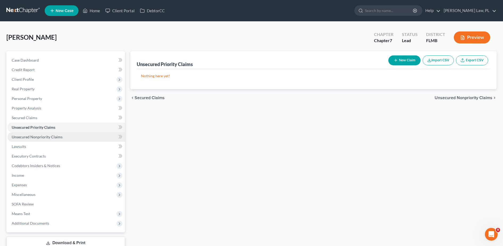
click at [29, 137] on span "Unsecured Nonpriority Claims" at bounding box center [37, 136] width 51 height 5
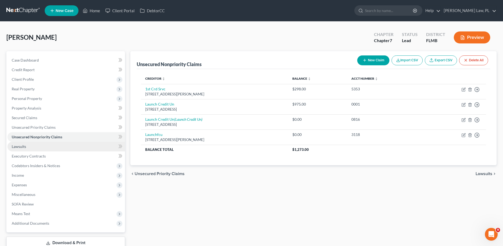
click at [30, 146] on link "Lawsuits" at bounding box center [66, 147] width 118 height 10
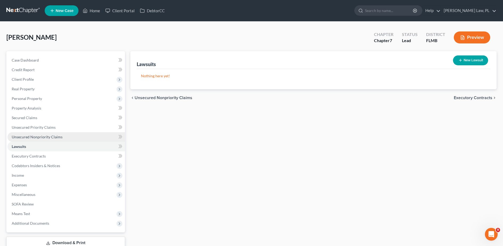
click at [26, 138] on span "Unsecured Nonpriority Claims" at bounding box center [37, 136] width 51 height 5
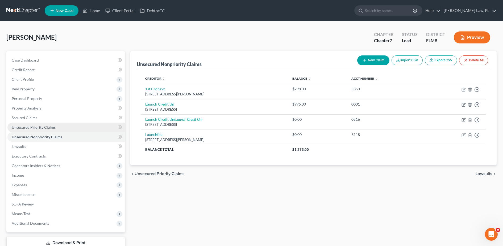
click at [28, 128] on span "Unsecured Priority Claims" at bounding box center [34, 127] width 44 height 5
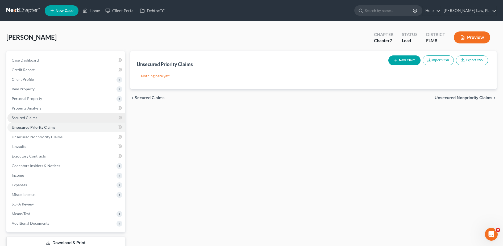
click at [27, 118] on span "Secured Claims" at bounding box center [25, 117] width 26 height 5
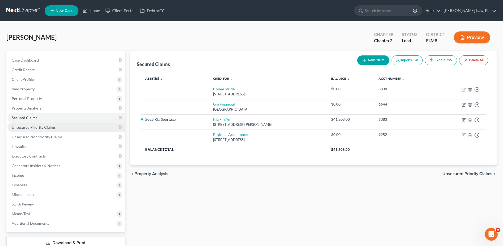
click at [30, 128] on span "Unsecured Priority Claims" at bounding box center [34, 127] width 44 height 5
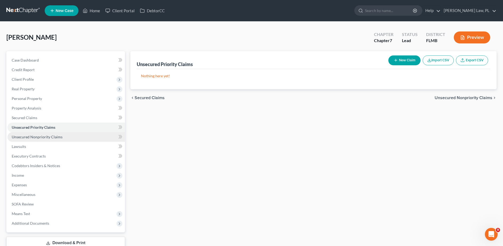
click at [31, 136] on span "Unsecured Nonpriority Claims" at bounding box center [37, 136] width 51 height 5
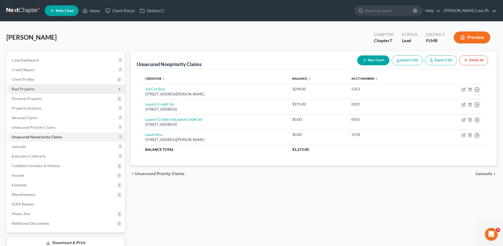
click at [30, 92] on span "Real Property" at bounding box center [66, 89] width 118 height 10
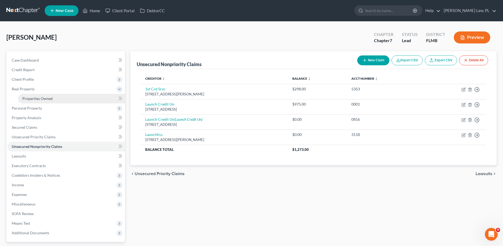
click at [33, 97] on span "Properties Owned" at bounding box center [37, 98] width 30 height 5
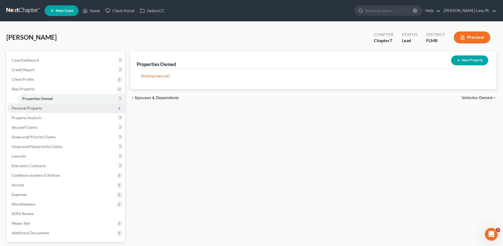
click at [33, 110] on span "Personal Property" at bounding box center [27, 108] width 30 height 5
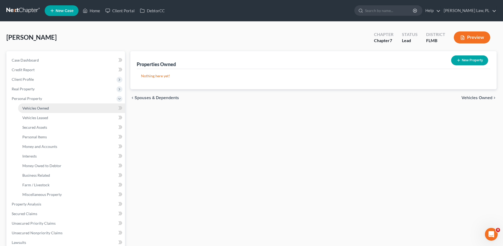
click at [32, 110] on link "Vehicles Owned" at bounding box center [71, 108] width 107 height 10
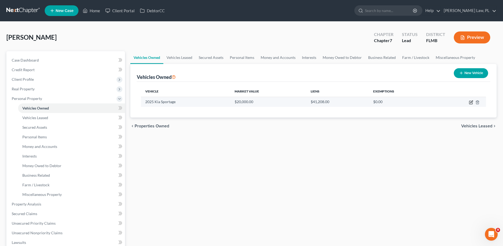
click at [470, 103] on icon "button" at bounding box center [471, 102] width 4 height 4
select select "0"
select select "1"
select select "3"
select select "0"
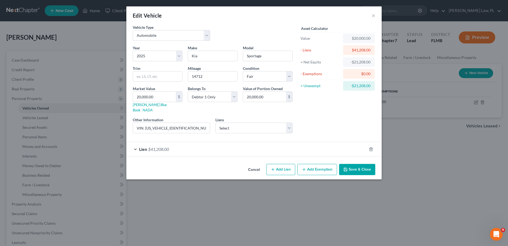
click at [245, 143] on div "Lien $41,208.00" at bounding box center [246, 149] width 241 height 14
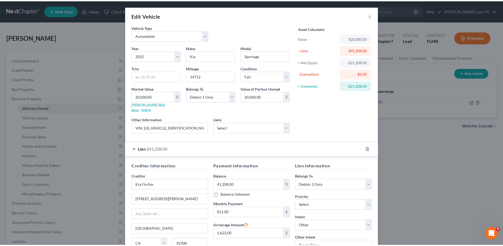
scroll to position [46, 0]
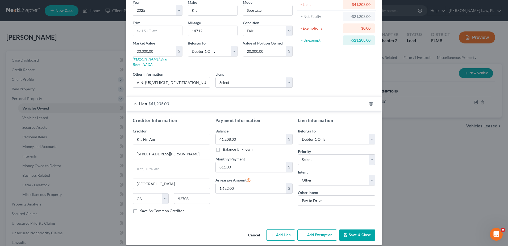
click at [351, 232] on button "Save & Close" at bounding box center [357, 234] width 36 height 11
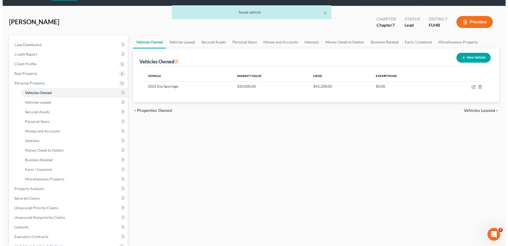
scroll to position [20, 0]
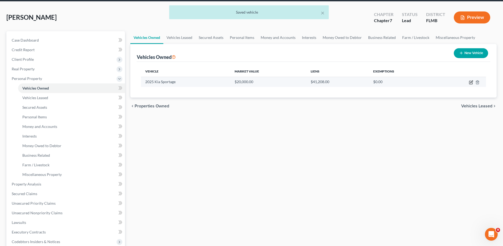
click at [470, 84] on icon "button" at bounding box center [471, 82] width 4 height 4
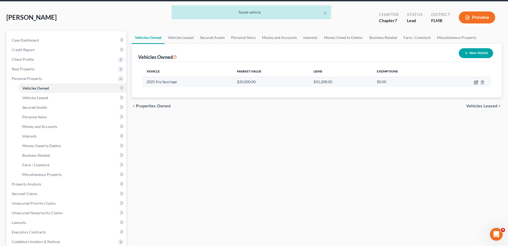
select select "0"
select select "1"
select select "3"
select select "0"
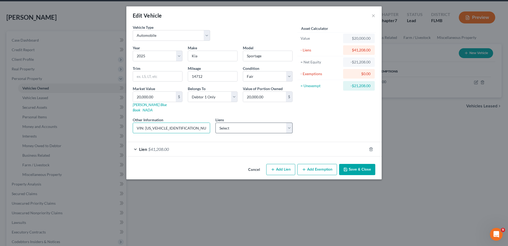
drag, startPoint x: 145, startPoint y: 123, endPoint x: 218, endPoint y: 118, distance: 73.2
click at [218, 118] on div "Year Select 2026 2025 2024 2023 2022 2021 2020 2019 2018 2017 2016 2015 2014 20…" at bounding box center [212, 91] width 165 height 92
click at [166, 98] on input "20,000.00" at bounding box center [154, 97] width 43 height 10
type input "2"
type input "2.00"
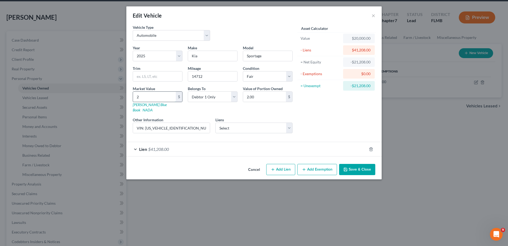
type input "25"
type input "25.00"
type input "250"
type input "250.00"
type input "2500"
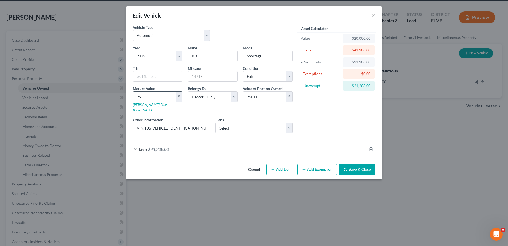
type input "2,500.00"
type input "2,5000"
type input "25,000.00"
click at [329, 102] on div "Asset Calculator Value $25,000.00 - Liens $41,208.00 = Net Equity -$16,208.00 -…" at bounding box center [337, 80] width 83 height 113
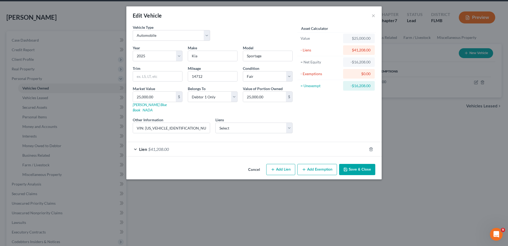
click at [360, 164] on button "Save & Close" at bounding box center [357, 169] width 36 height 11
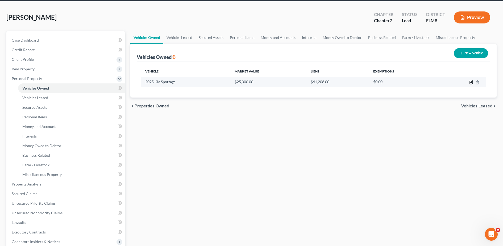
click at [473, 83] on icon "button" at bounding box center [471, 82] width 3 height 3
select select "0"
select select "1"
select select "3"
select select "0"
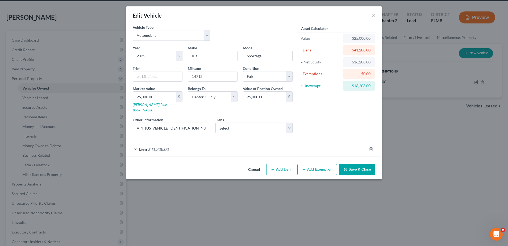
click at [290, 134] on form "Vehicle Type Select Automobile Truck Trailer Watercraft Aircraft Motor Home Atv…" at bounding box center [254, 90] width 243 height 132
click at [274, 146] on div "Lien $41,208.00" at bounding box center [246, 149] width 241 height 14
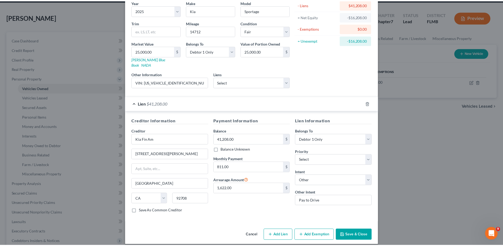
scroll to position [0, 0]
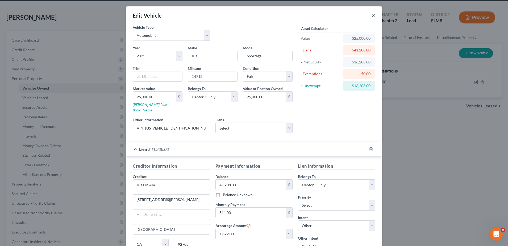
click at [372, 16] on button "×" at bounding box center [374, 15] width 4 height 6
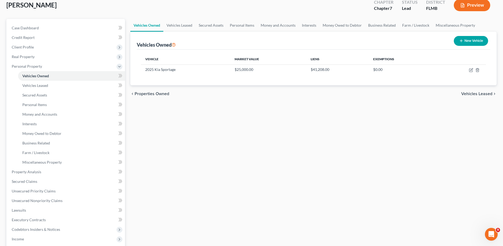
scroll to position [32, 0]
click at [471, 70] on icon "button" at bounding box center [471, 70] width 4 height 4
select select "0"
select select "1"
select select "3"
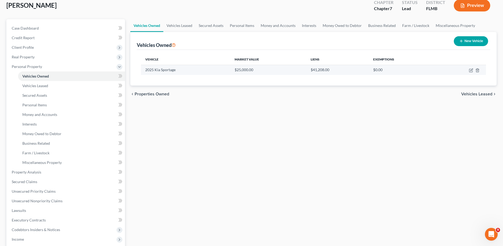
select select "0"
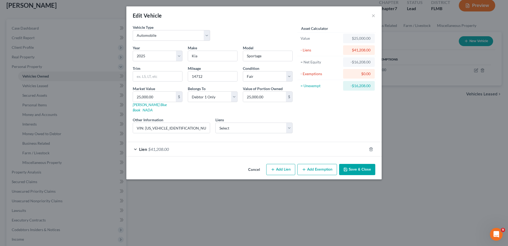
click at [263, 128] on div "Year Select 2026 2025 2024 2023 2022 2021 2020 2019 2018 2017 2016 2015 2014 20…" at bounding box center [212, 91] width 165 height 92
click at [256, 125] on select "Select Chime Stride - $0.00 Gm Financial - $0.00 Regional Acceptance - $0.00" at bounding box center [254, 127] width 77 height 11
click at [253, 123] on select "Select Chime Stride - $0.00 Gm Financial - $0.00 Regional Acceptance - $0.00" at bounding box center [254, 127] width 77 height 11
click at [373, 18] on button "×" at bounding box center [374, 15] width 4 height 6
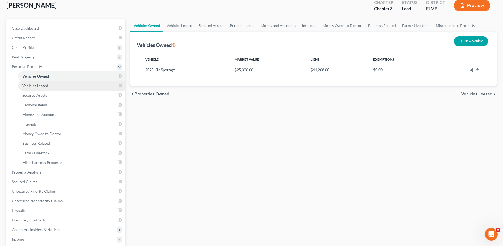
click at [68, 88] on link "Vehicles Leased" at bounding box center [71, 86] width 107 height 10
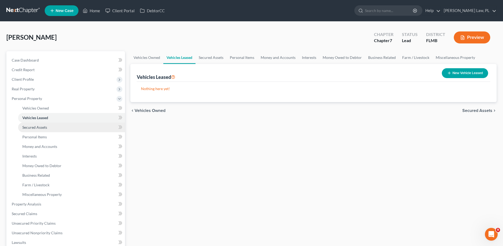
click at [47, 128] on span "Secured Assets" at bounding box center [34, 127] width 25 height 5
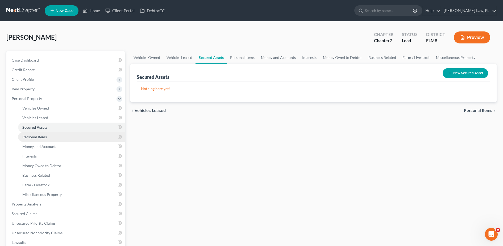
click at [46, 138] on span "Personal Items" at bounding box center [34, 136] width 24 height 5
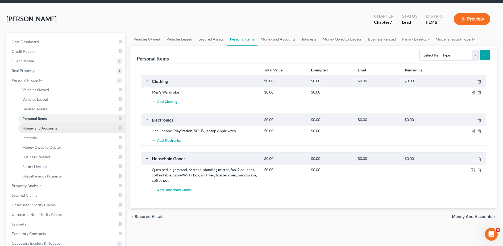
scroll to position [19, 0]
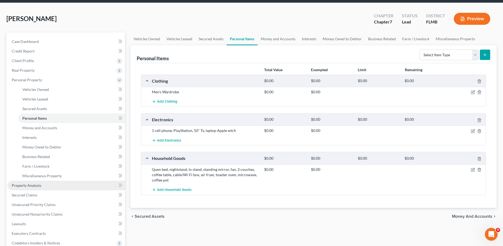
click at [47, 185] on link "Property Analysis" at bounding box center [66, 186] width 118 height 10
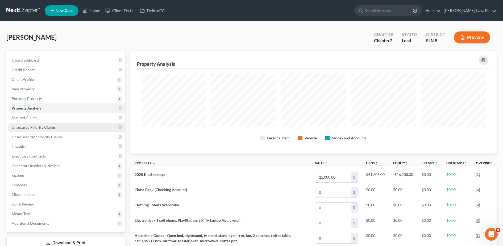
click at [35, 124] on link "Unsecured Priority Claims" at bounding box center [66, 127] width 118 height 10
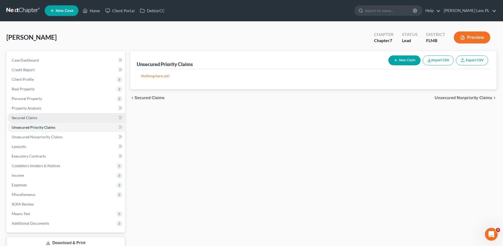
click at [40, 121] on link "Secured Claims" at bounding box center [66, 118] width 118 height 10
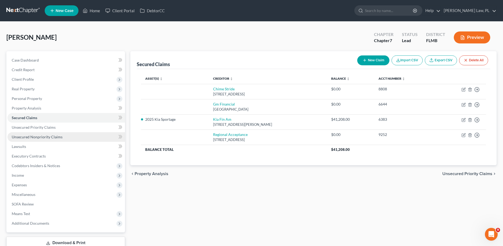
click at [44, 137] on span "Unsecured Nonpriority Claims" at bounding box center [37, 136] width 51 height 5
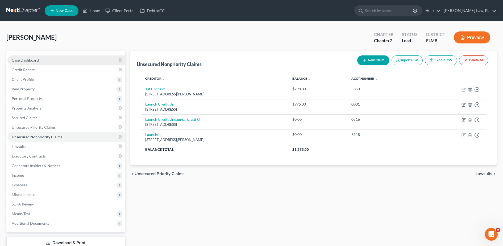
click at [26, 58] on span "Case Dashboard" at bounding box center [25, 60] width 27 height 5
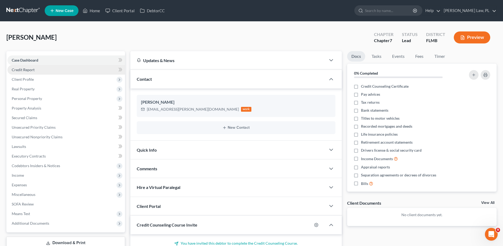
click at [68, 71] on link "Credit Report" at bounding box center [66, 70] width 118 height 10
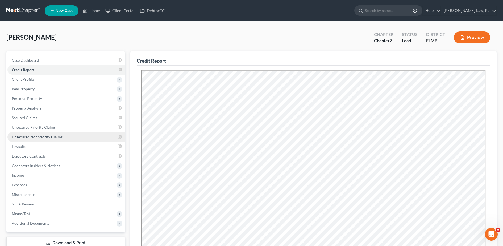
click at [46, 138] on span "Unsecured Nonpriority Claims" at bounding box center [37, 136] width 51 height 5
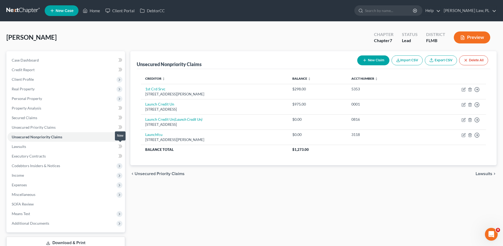
scroll to position [37, 0]
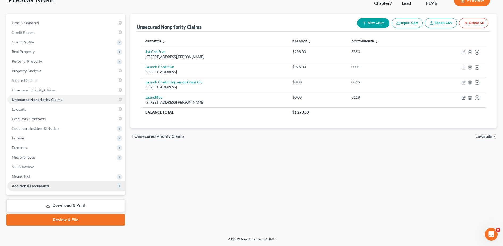
click at [46, 189] on span "Additional Documents" at bounding box center [66, 186] width 118 height 10
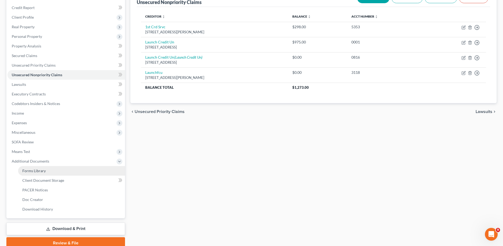
click at [44, 166] on link "Forms Library" at bounding box center [71, 171] width 107 height 10
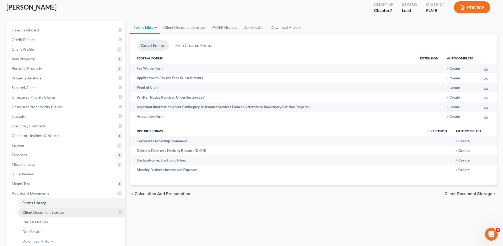
click at [41, 215] on link "Client Document Storage" at bounding box center [71, 212] width 107 height 10
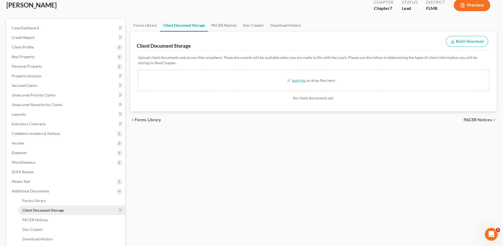
scroll to position [38, 0]
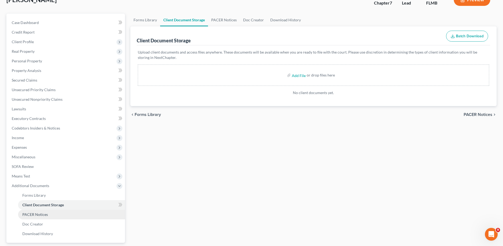
click at [34, 218] on link "PACER Notices" at bounding box center [71, 215] width 107 height 10
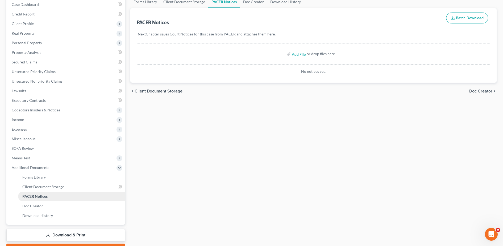
scroll to position [56, 0]
click at [28, 204] on span "Doc Creator" at bounding box center [32, 205] width 21 height 5
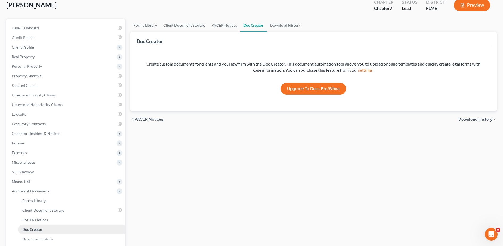
scroll to position [85, 0]
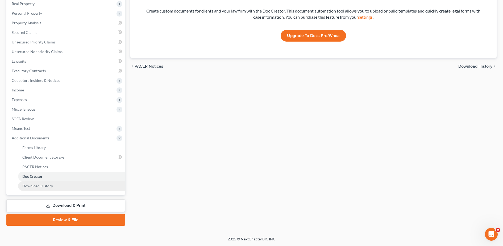
click at [31, 184] on span "Download History" at bounding box center [37, 185] width 31 height 5
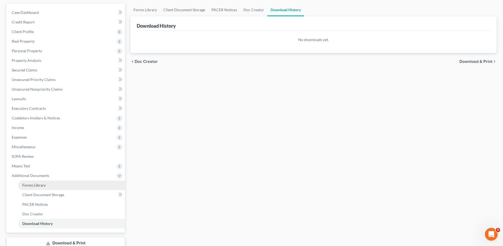
scroll to position [48, 0]
click at [30, 187] on link "Forms Library" at bounding box center [71, 185] width 107 height 10
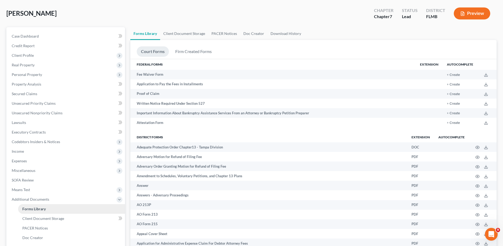
scroll to position [48, 0]
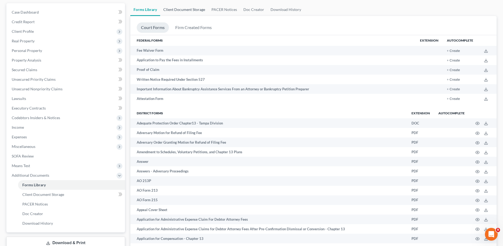
click at [180, 8] on link "Client Document Storage" at bounding box center [184, 9] width 48 height 13
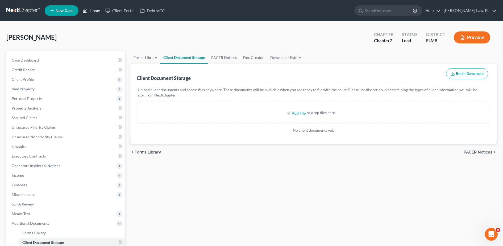
click at [87, 12] on icon at bounding box center [85, 10] width 5 height 6
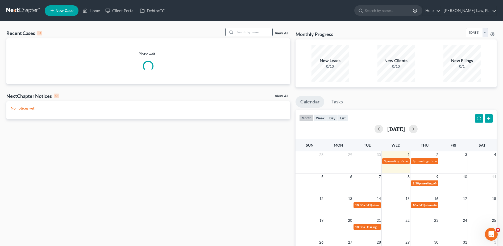
click at [259, 33] on input "search" at bounding box center [253, 32] width 37 height 8
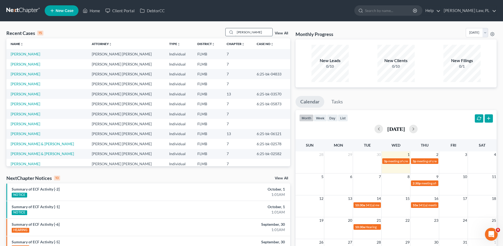
type input "[PERSON_NAME]"
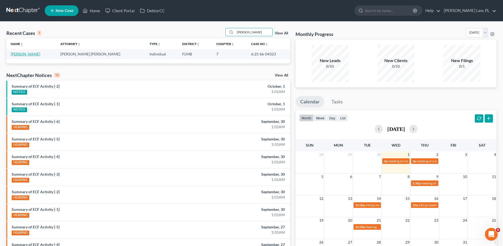
click at [26, 53] on link "[PERSON_NAME]" at bounding box center [26, 54] width 30 height 5
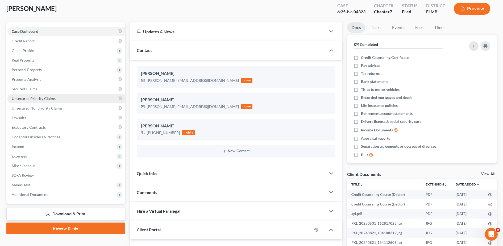
scroll to position [30, 0]
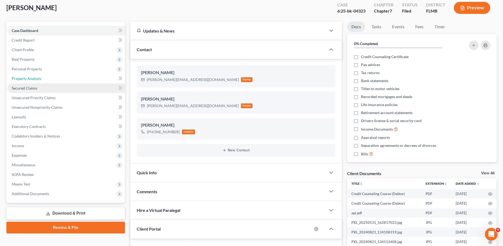
click at [39, 82] on link "Property Analysis" at bounding box center [66, 79] width 118 height 10
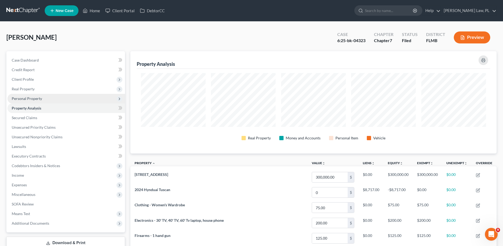
scroll to position [102, 367]
click at [39, 100] on span "Personal Property" at bounding box center [27, 98] width 30 height 5
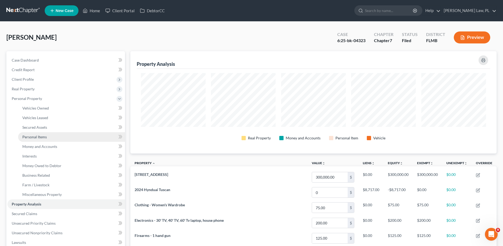
click at [41, 136] on span "Personal Items" at bounding box center [34, 136] width 24 height 5
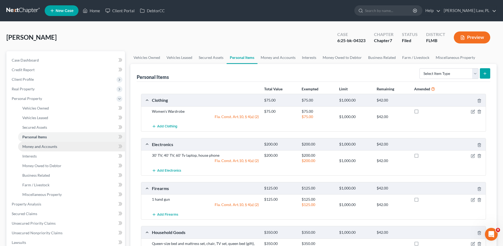
click at [52, 149] on link "Money and Accounts" at bounding box center [71, 147] width 107 height 10
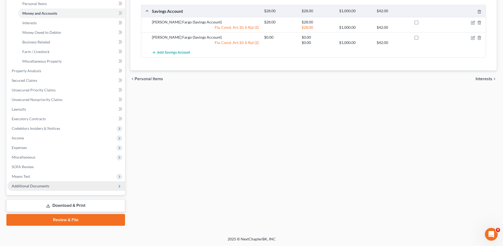
click at [50, 182] on span "Additional Documents" at bounding box center [66, 186] width 118 height 10
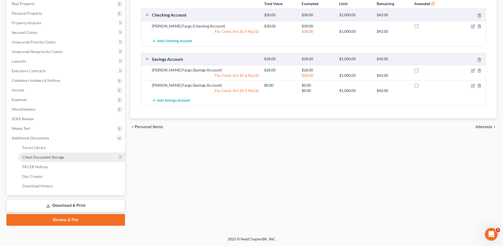
click at [46, 159] on link "Client Document Storage" at bounding box center [71, 157] width 107 height 10
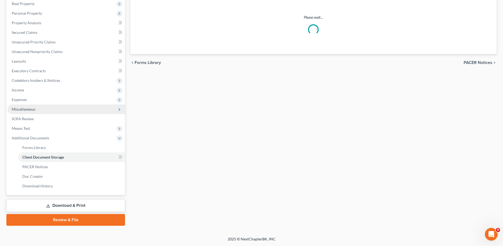
select select "9"
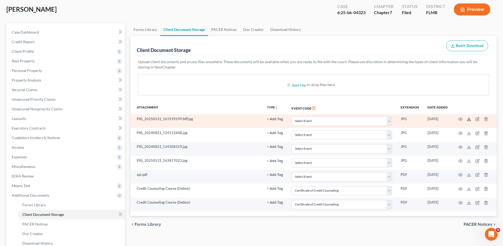
click at [468, 120] on icon at bounding box center [469, 120] width 3 height 1
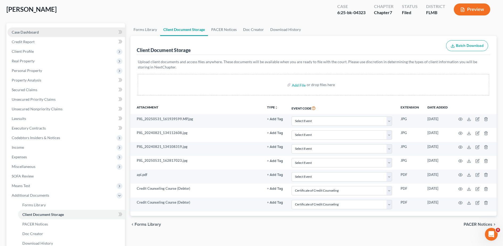
click at [28, 29] on link "Case Dashboard" at bounding box center [66, 32] width 118 height 10
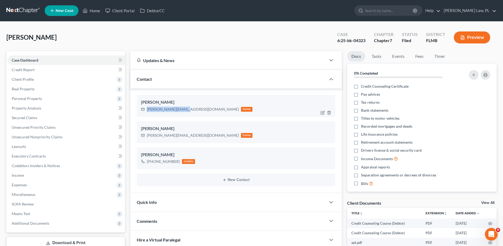
drag, startPoint x: 146, startPoint y: 109, endPoint x: 183, endPoint y: 115, distance: 36.7
click at [183, 115] on div "[PERSON_NAME] [PERSON_NAME][EMAIL_ADDRESS][DOMAIN_NAME] home" at bounding box center [236, 106] width 199 height 22
copy div "[PERSON_NAME][EMAIL_ADDRESS][DOMAIN_NAME]"
click at [99, 10] on link "Home" at bounding box center [91, 11] width 23 height 10
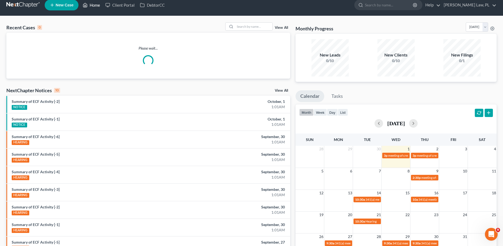
scroll to position [6, 0]
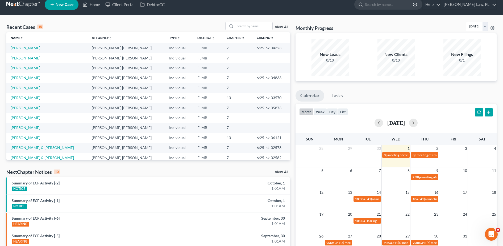
click at [25, 56] on link "[PERSON_NAME]" at bounding box center [26, 58] width 30 height 5
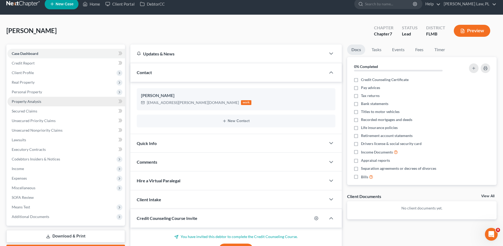
scroll to position [7, 0]
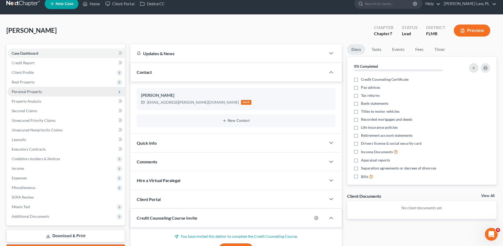
click at [39, 93] on span "Personal Property" at bounding box center [27, 91] width 30 height 5
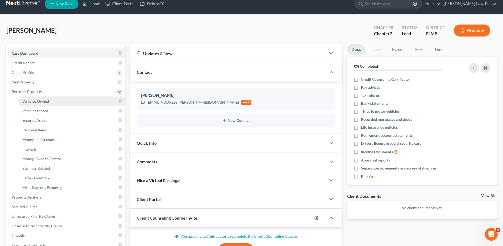
click at [40, 102] on span "Vehicles Owned" at bounding box center [35, 101] width 27 height 5
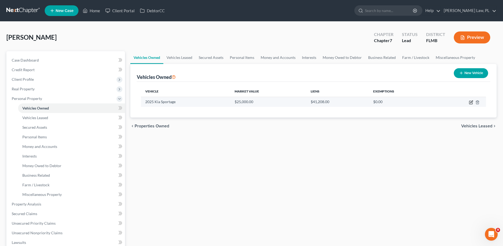
click at [470, 103] on icon "button" at bounding box center [471, 102] width 4 height 4
select select "0"
select select "1"
select select "3"
select select "0"
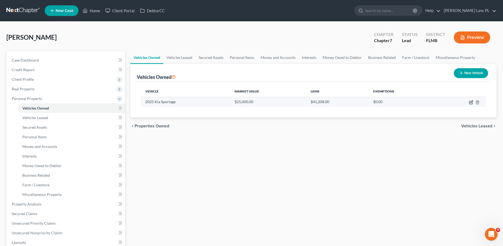
select select "4"
select select "0"
select select "4"
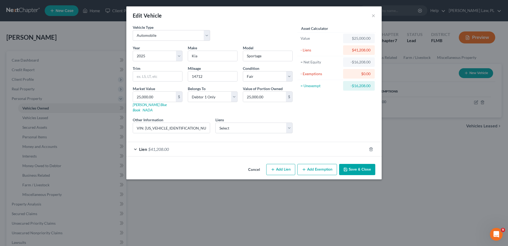
click at [237, 148] on div "Lien $41,208.00" at bounding box center [246, 149] width 241 height 14
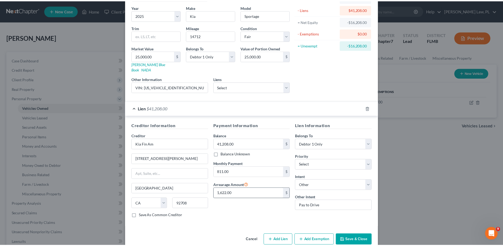
scroll to position [36, 0]
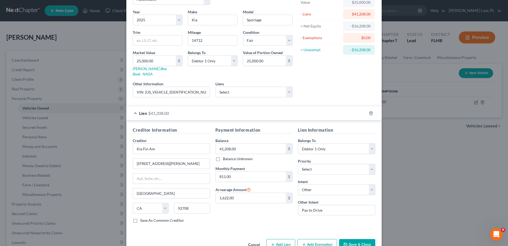
click at [350, 239] on button "Save & Close" at bounding box center [357, 244] width 36 height 11
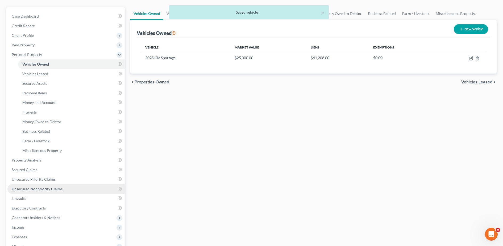
click at [39, 186] on span "Unsecured Nonpriority Claims" at bounding box center [37, 188] width 51 height 5
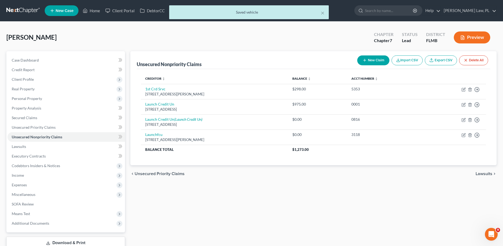
scroll to position [3, 0]
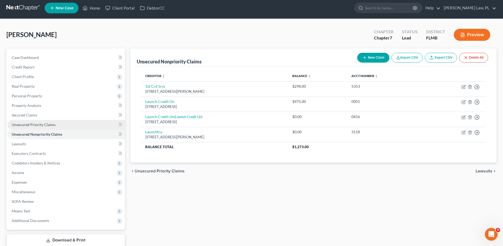
click at [59, 123] on link "Unsecured Priority Claims" at bounding box center [66, 125] width 118 height 10
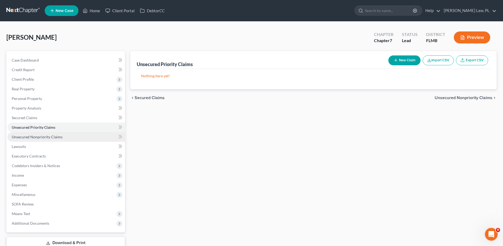
click at [74, 137] on link "Unsecured Nonpriority Claims" at bounding box center [66, 137] width 118 height 10
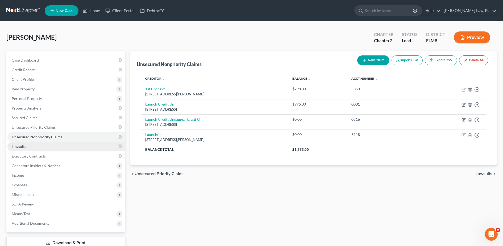
click at [48, 145] on link "Lawsuits" at bounding box center [66, 147] width 118 height 10
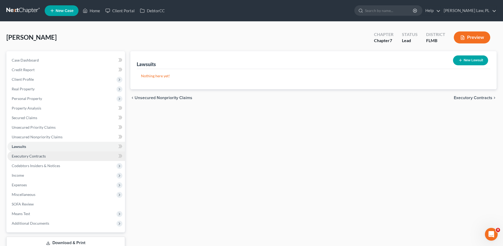
click at [37, 157] on span "Executory Contracts" at bounding box center [29, 156] width 34 height 5
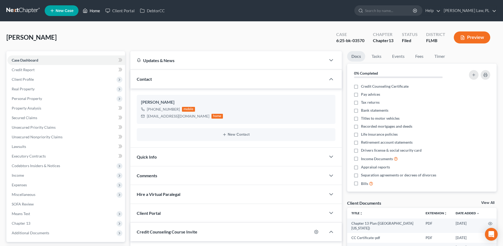
click at [89, 13] on link "Home" at bounding box center [91, 11] width 23 height 10
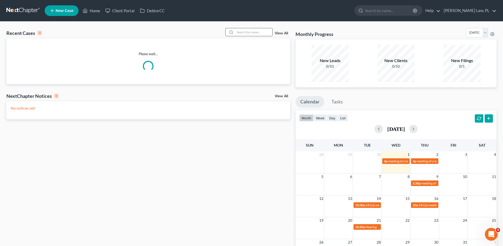
click at [243, 30] on input "search" at bounding box center [253, 32] width 37 height 8
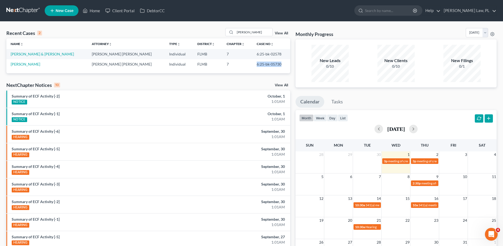
drag, startPoint x: 246, startPoint y: 65, endPoint x: 276, endPoint y: 65, distance: 30.1
click at [276, 65] on td "6:25-bk-05730" at bounding box center [272, 64] width 38 height 10
copy td "6:25-bk-05730"
drag, startPoint x: 259, startPoint y: 28, endPoint x: 203, endPoint y: 38, distance: 56.7
click at [203, 38] on div "Recent Cases 2 elmore View All" at bounding box center [148, 33] width 284 height 10
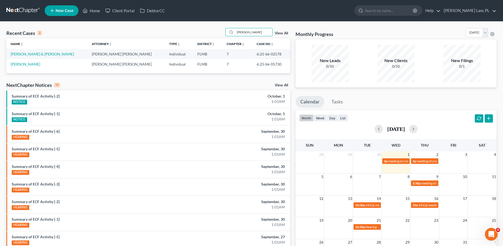
type input "petrone"
